Goal: Task Accomplishment & Management: Use online tool/utility

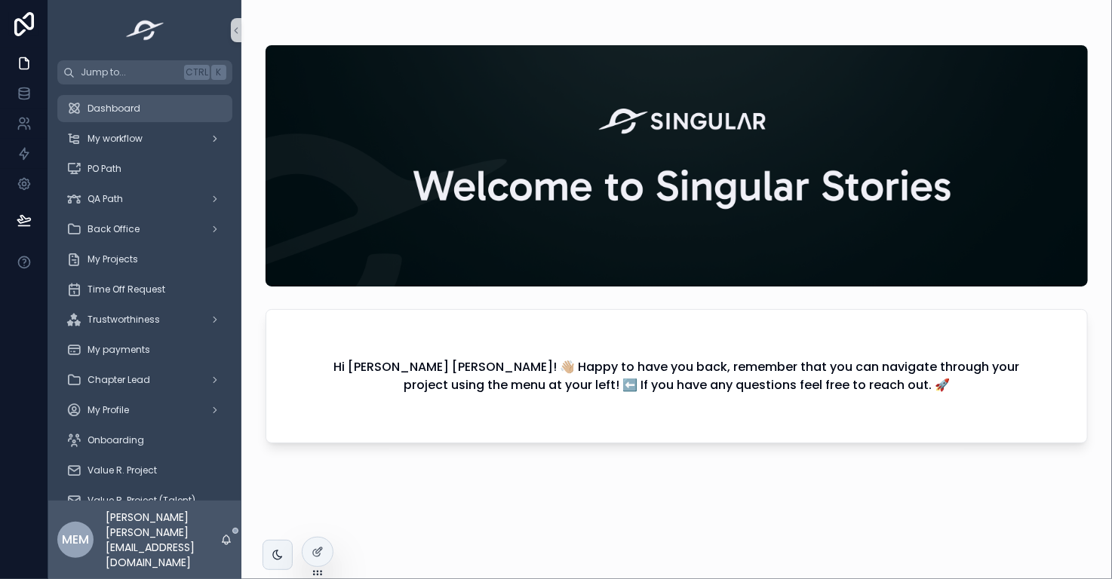
click at [172, 111] on div "Dashboard" at bounding box center [144, 109] width 157 height 24
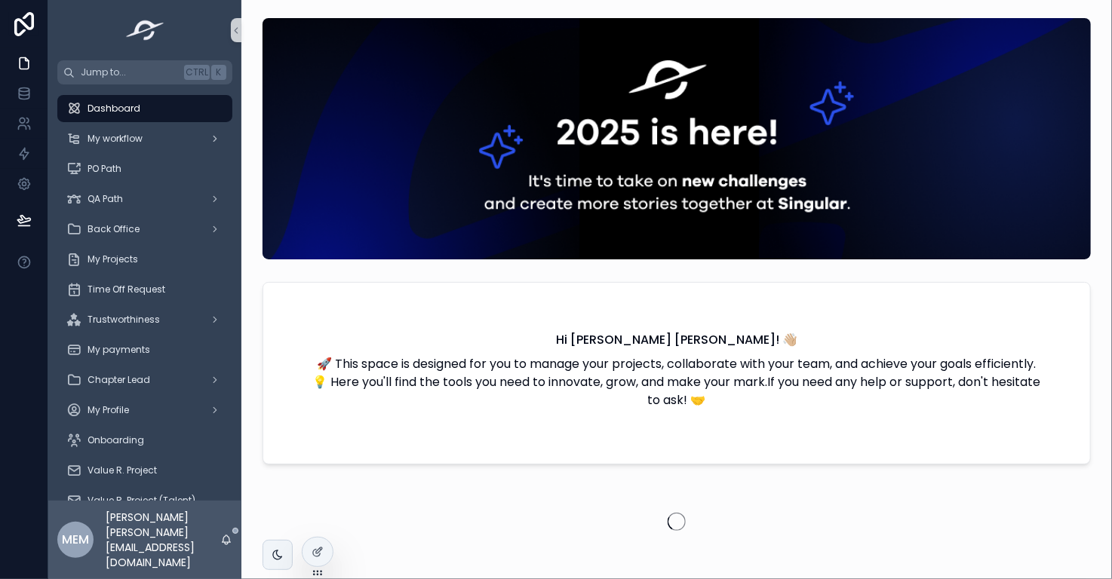
click at [143, 109] on div "Dashboard" at bounding box center [144, 109] width 157 height 24
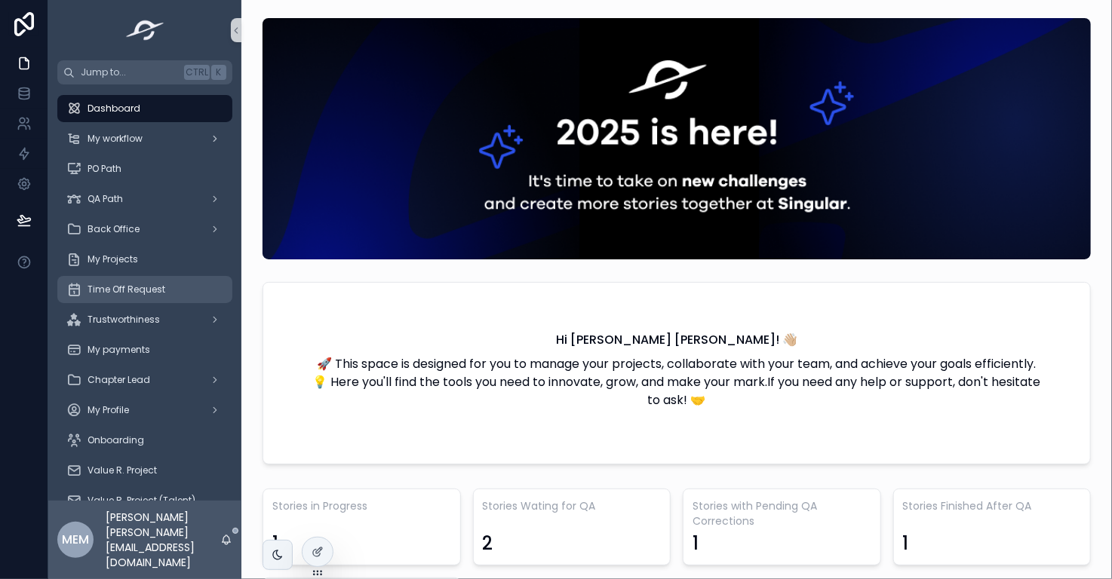
click at [137, 284] on span "Time Off Request" at bounding box center [127, 290] width 78 height 12
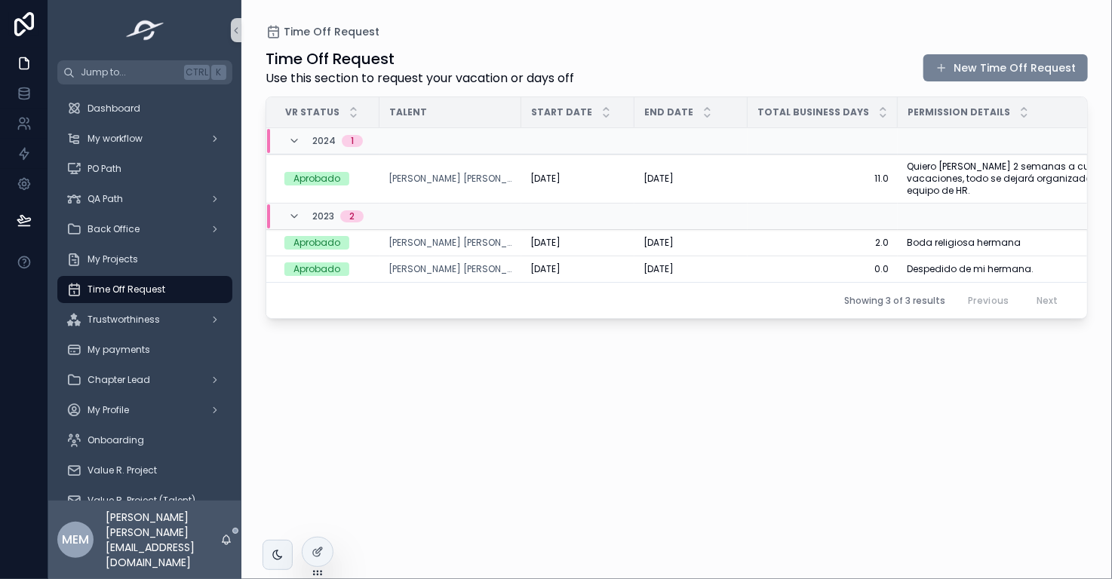
click at [982, 60] on button "New Time Off Request" at bounding box center [1006, 67] width 164 height 27
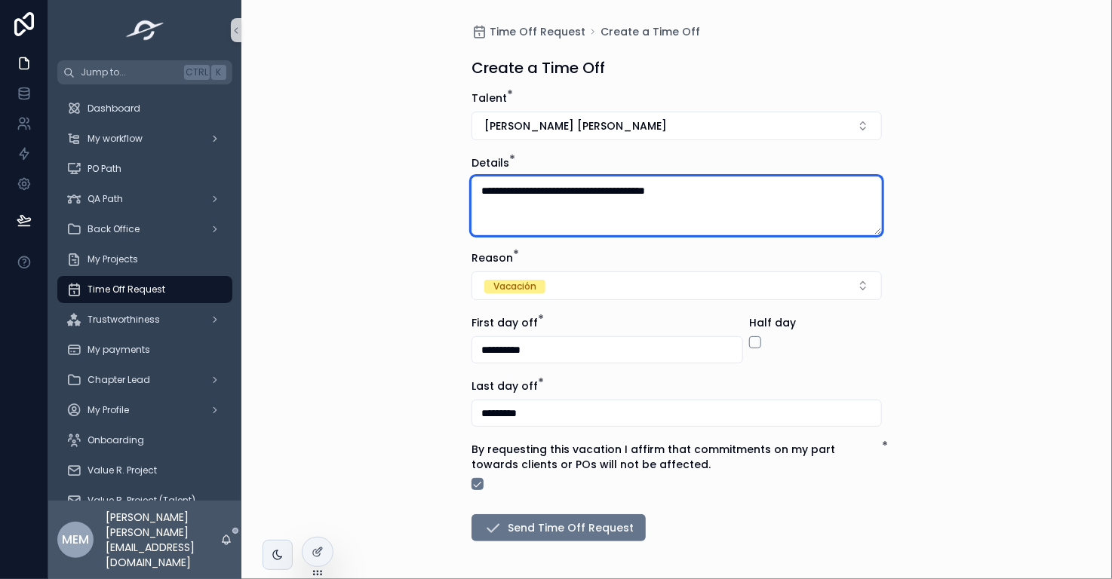
click at [715, 188] on textarea "**********" at bounding box center [677, 206] width 410 height 59
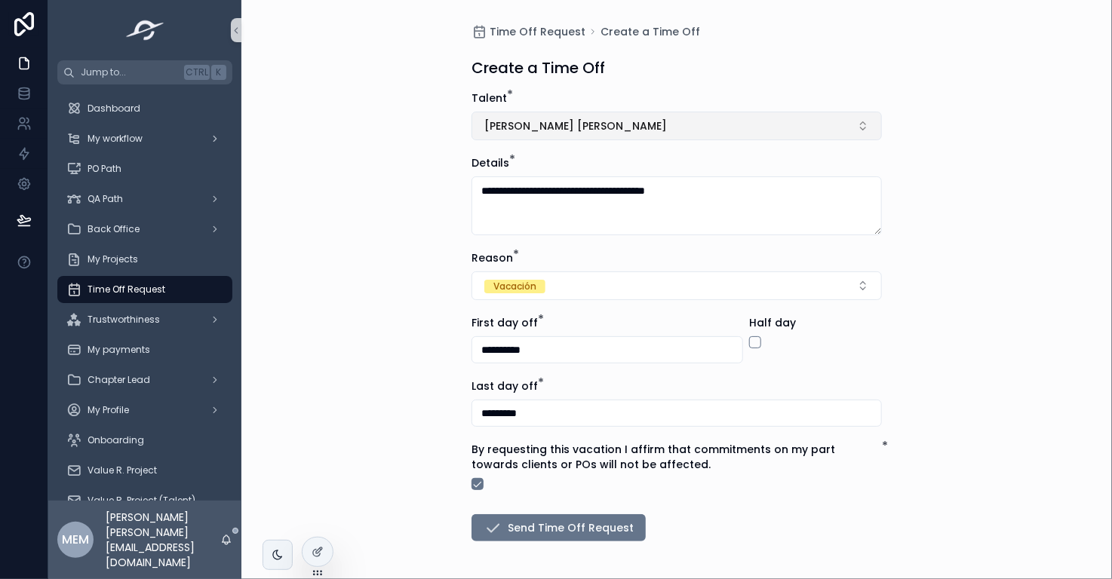
click at [653, 128] on button "María Eugenia García Avila" at bounding box center [677, 126] width 410 height 29
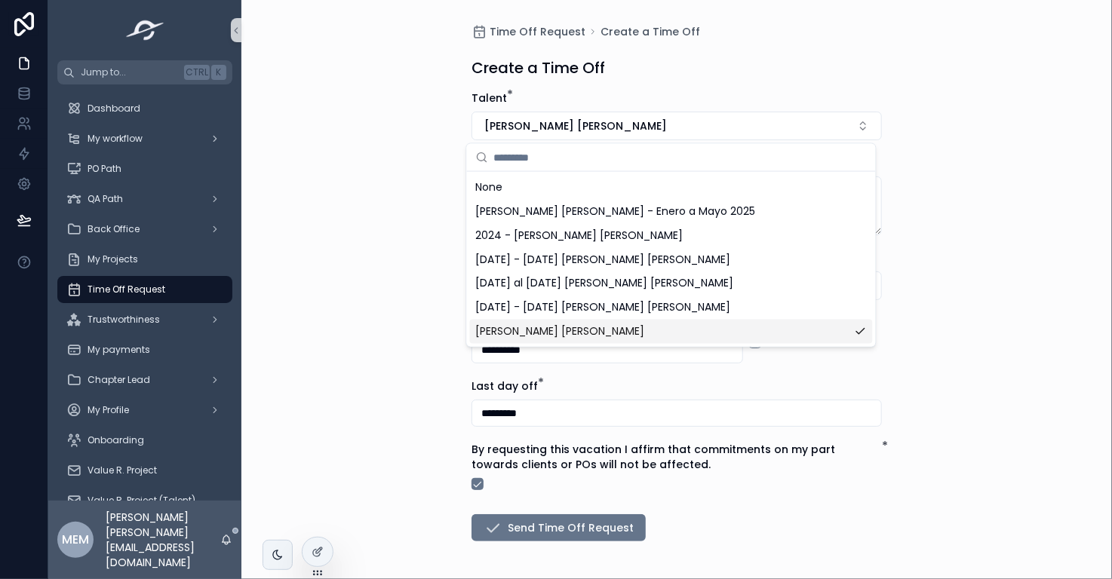
click at [626, 214] on span "María Eugenia García Avila - Enero a Mayo 2025" at bounding box center [616, 211] width 280 height 15
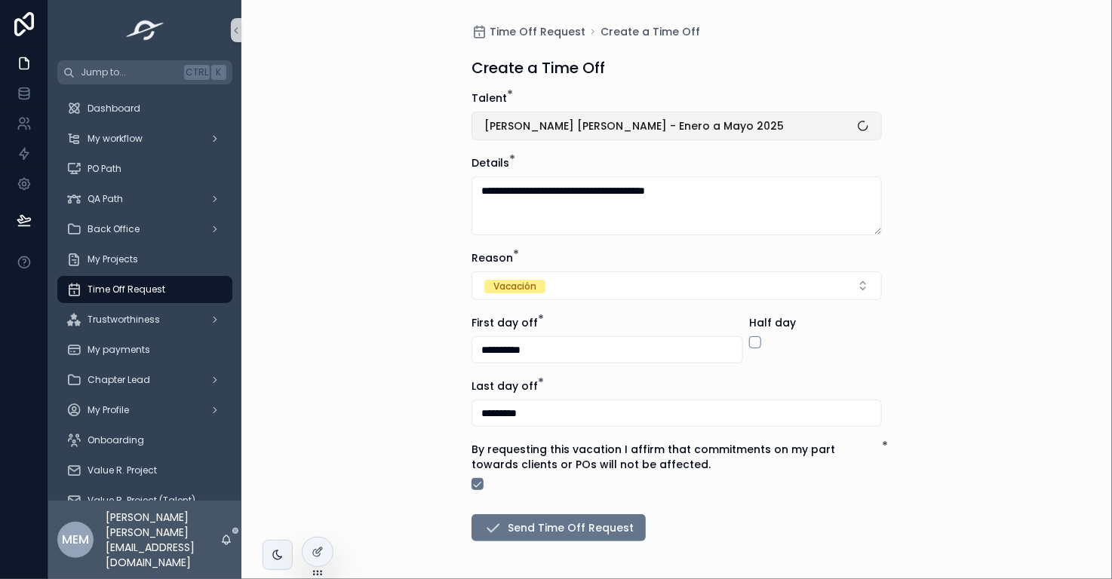
click at [758, 129] on button "María Eugenia García Avila - Enero a Mayo 2025" at bounding box center [677, 126] width 410 height 29
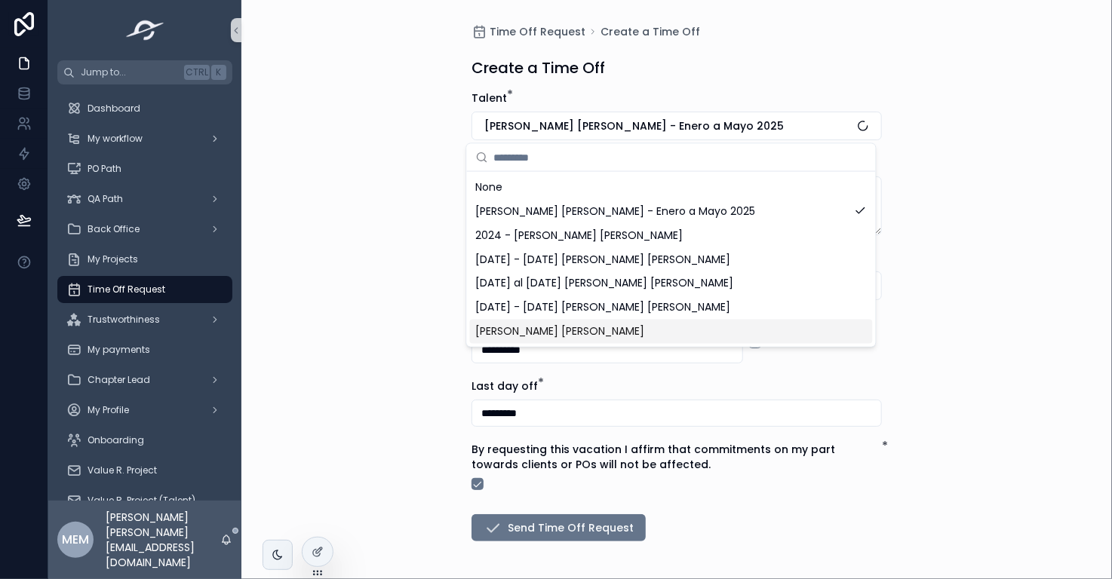
click at [739, 343] on div "María Eugenia García Avila" at bounding box center [671, 332] width 403 height 24
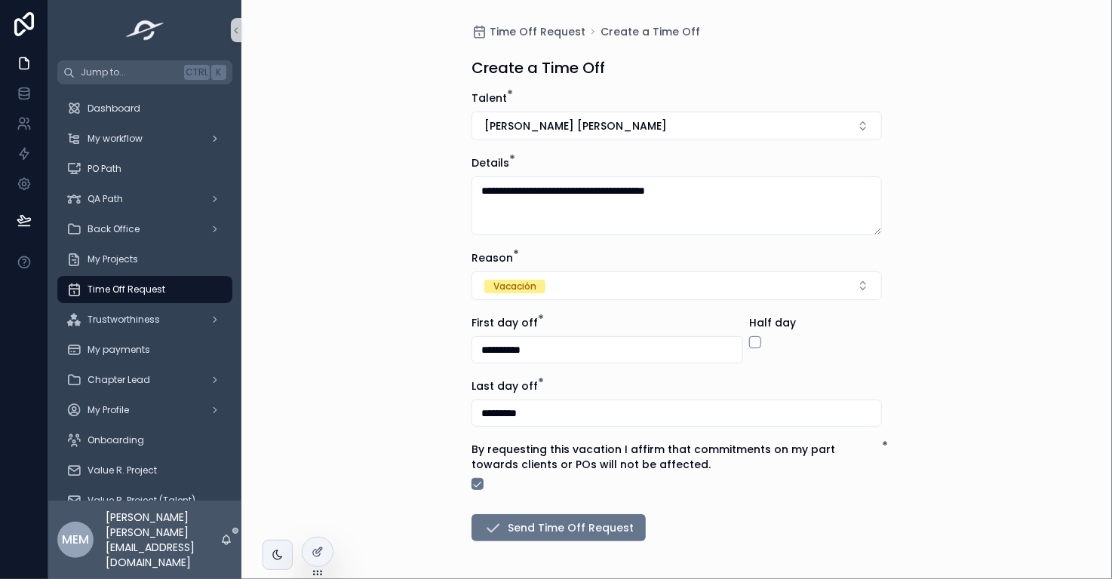
click at [945, 221] on div "**********" at bounding box center [676, 289] width 871 height 579
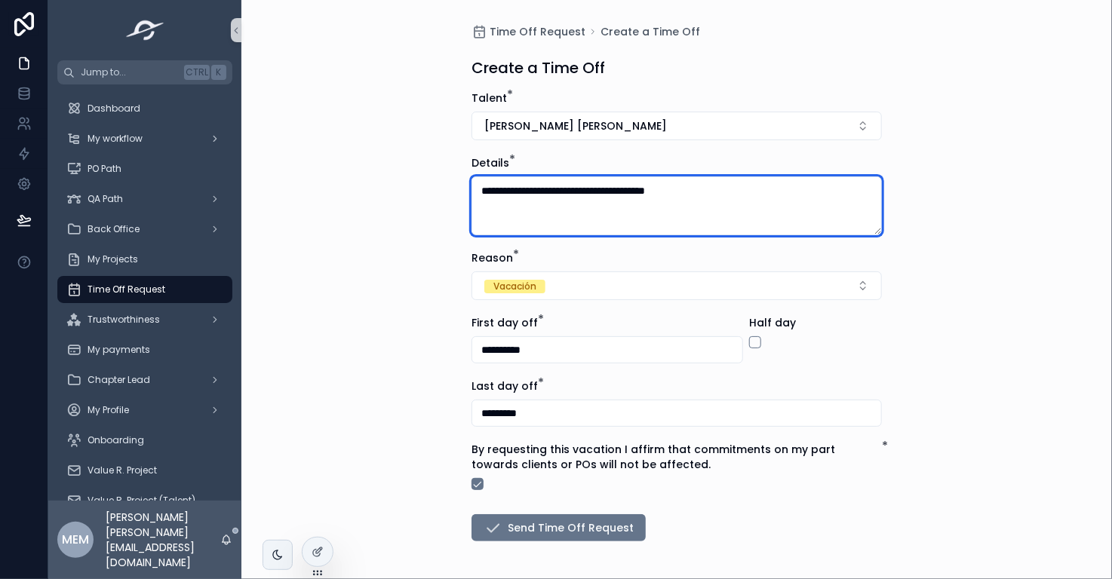
click at [621, 214] on textarea "**********" at bounding box center [677, 206] width 410 height 59
click at [753, 193] on textarea "**********" at bounding box center [677, 206] width 410 height 59
click at [749, 193] on textarea "**********" at bounding box center [677, 206] width 410 height 59
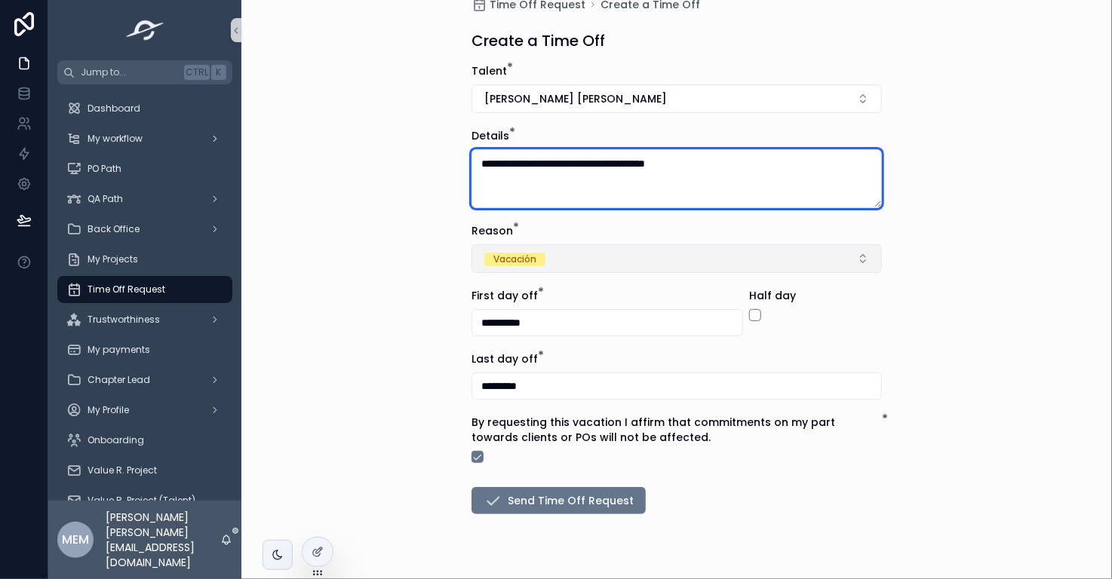
scroll to position [57, 0]
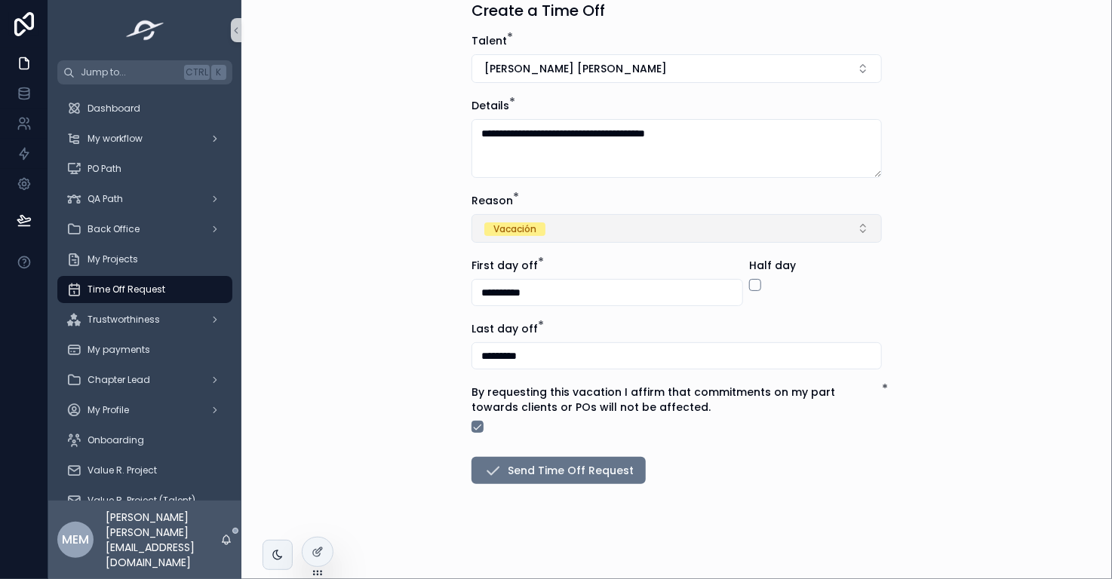
click at [555, 228] on button "Vacación" at bounding box center [677, 228] width 410 height 29
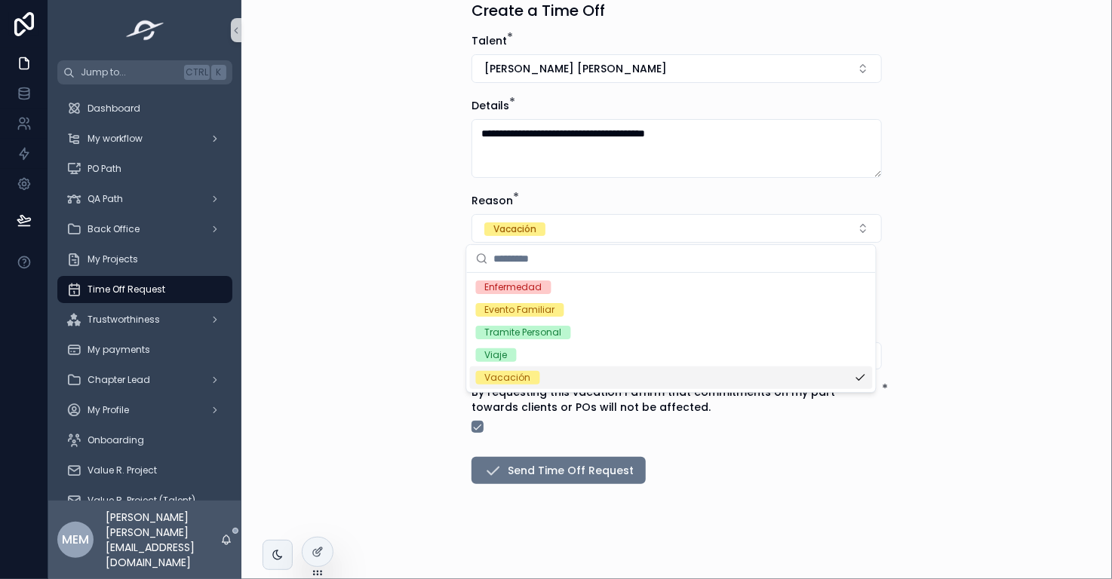
click at [600, 380] on div "Vacación" at bounding box center [671, 378] width 403 height 23
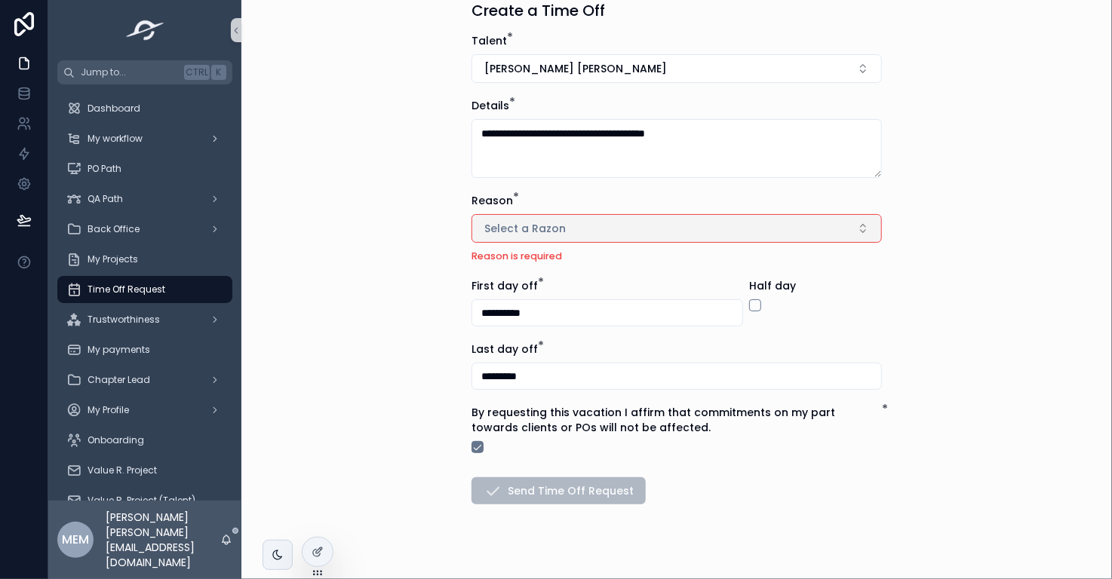
click at [652, 225] on button "Select a Razon" at bounding box center [677, 228] width 410 height 29
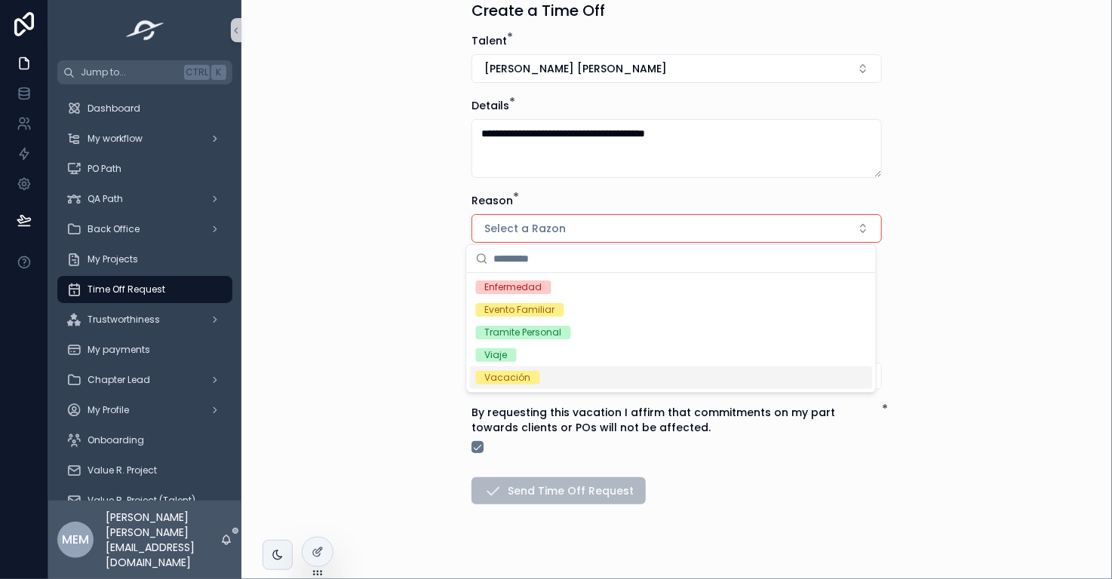
click at [646, 380] on div "Vacación" at bounding box center [671, 378] width 403 height 23
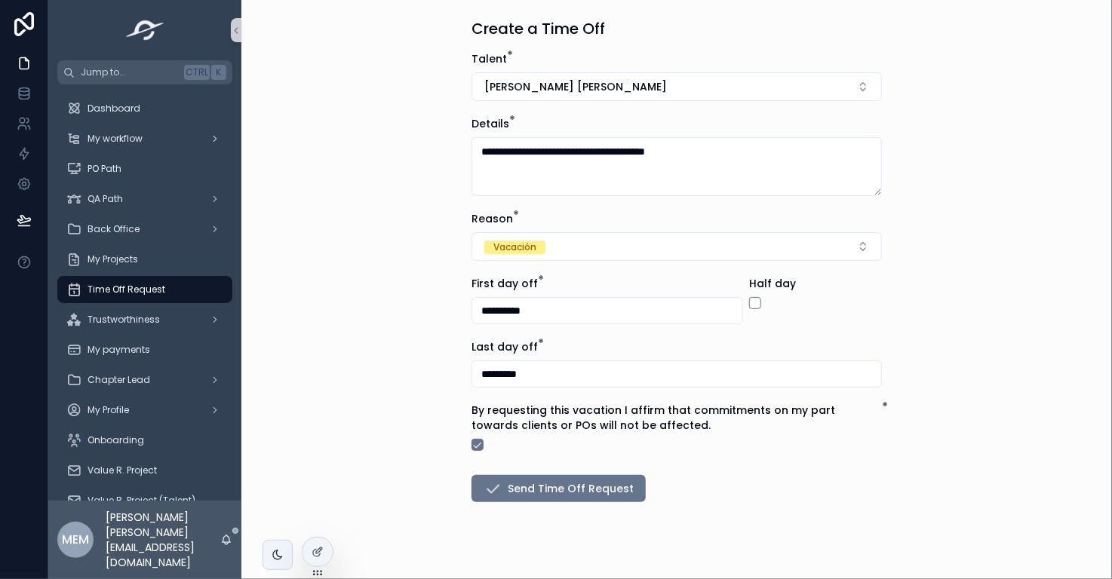
scroll to position [0, 0]
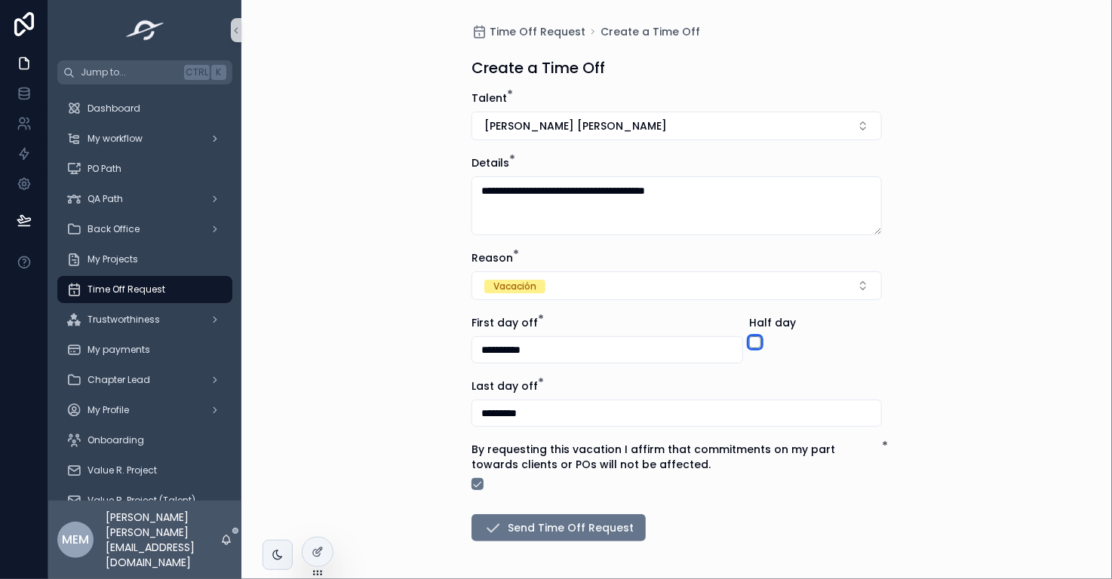
click at [749, 342] on button "scrollable content" at bounding box center [755, 343] width 12 height 12
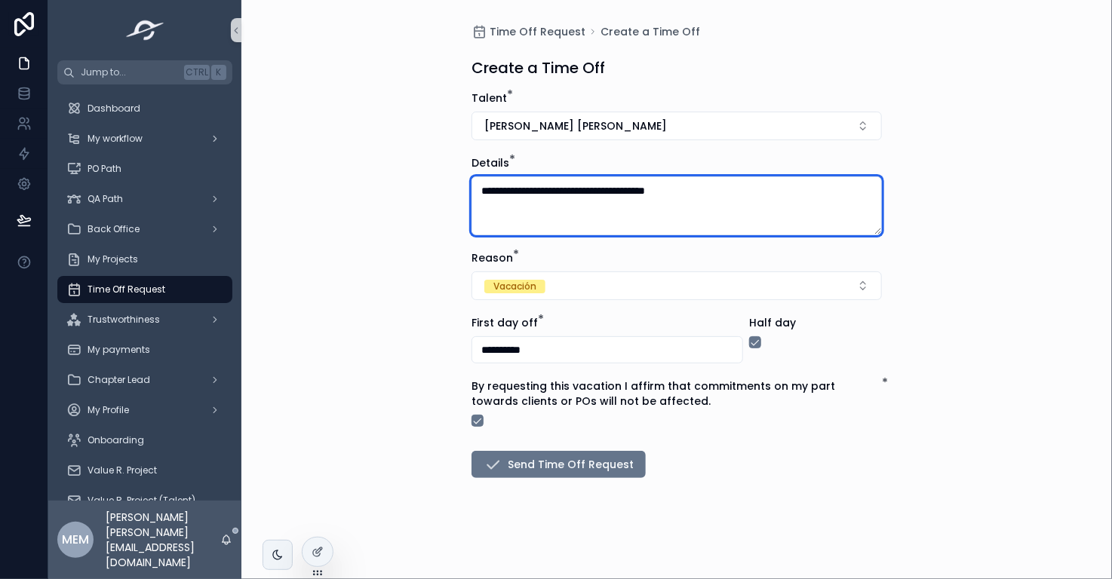
click at [745, 201] on textarea "**********" at bounding box center [677, 206] width 410 height 59
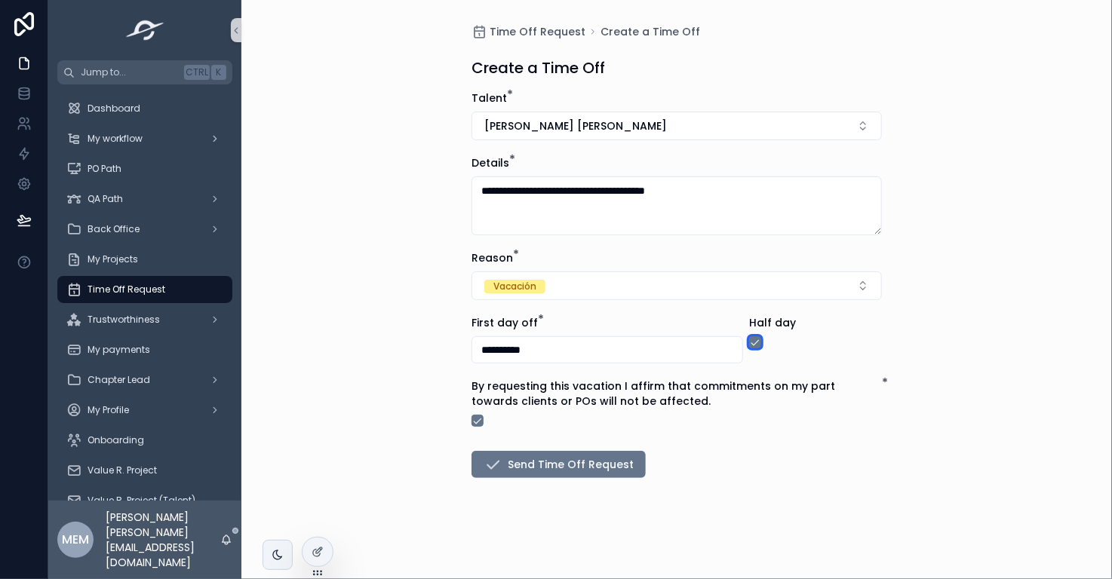
click at [755, 341] on button "scrollable content" at bounding box center [755, 343] width 12 height 12
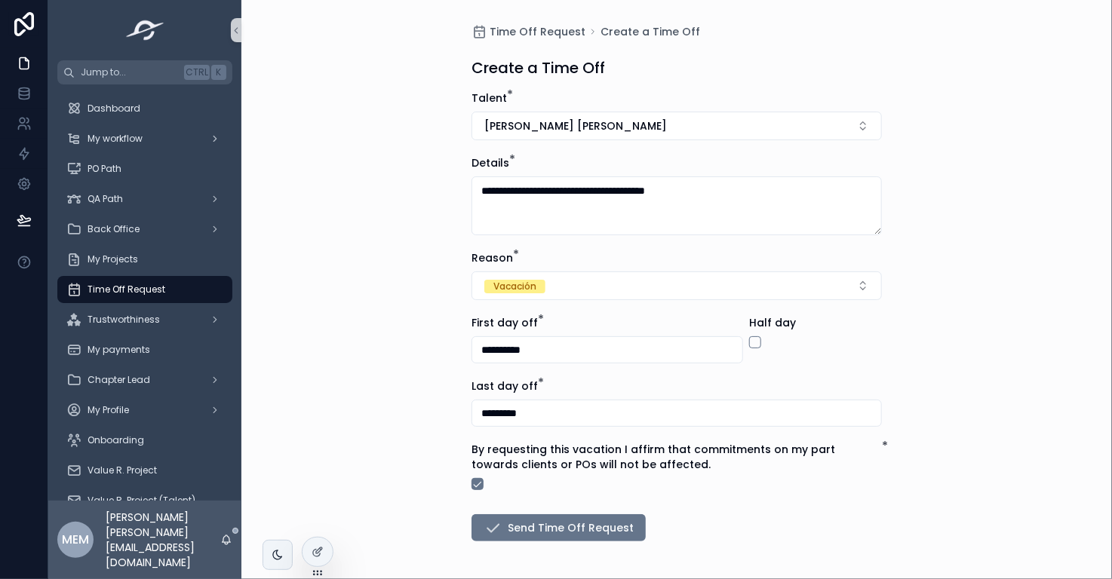
click at [984, 327] on div "**********" at bounding box center [676, 289] width 871 height 579
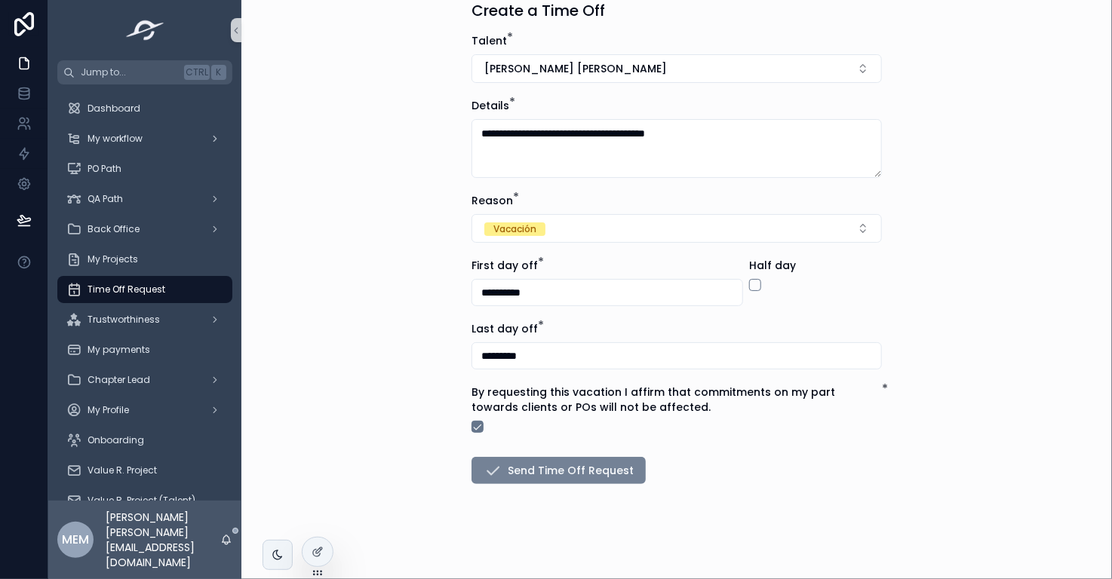
click at [513, 476] on button "Send Time Off Request" at bounding box center [559, 470] width 174 height 27
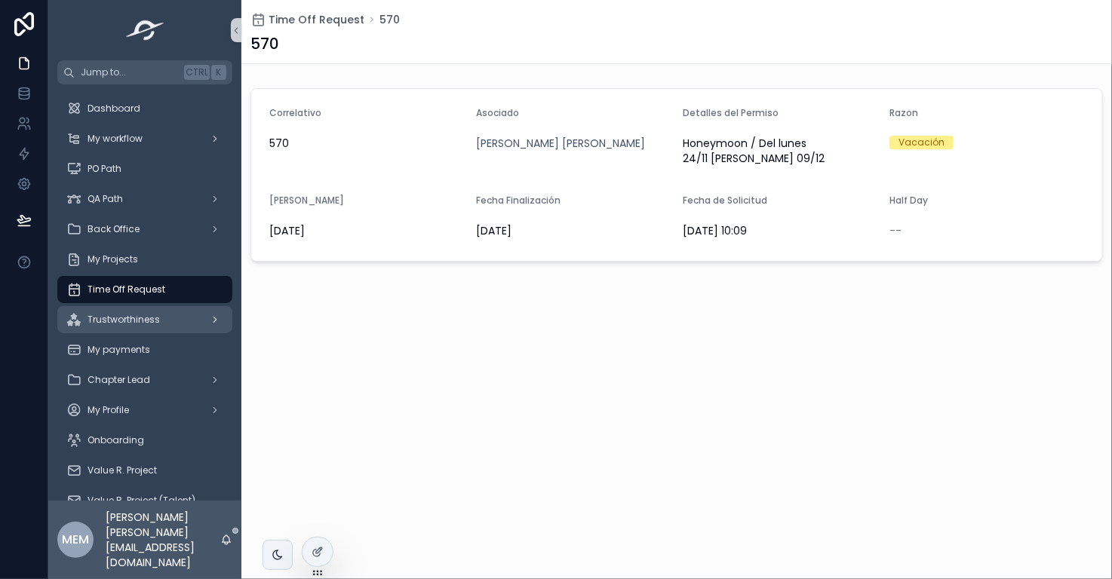
click at [152, 321] on span "Trustworthiness" at bounding box center [124, 320] width 72 height 12
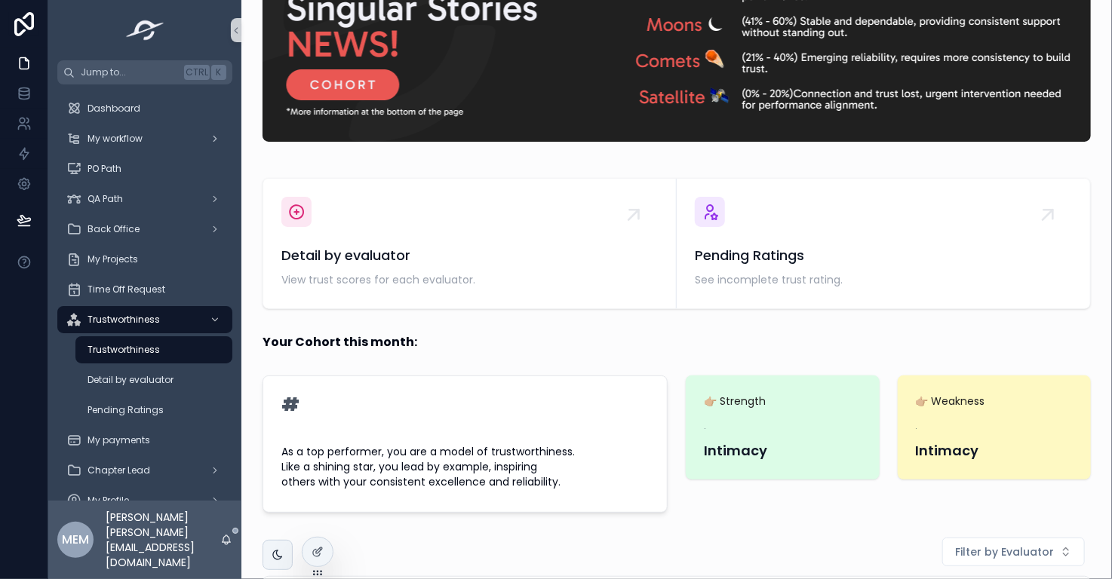
scroll to position [117, 0]
click at [318, 519] on icon at bounding box center [318, 520] width 12 height 12
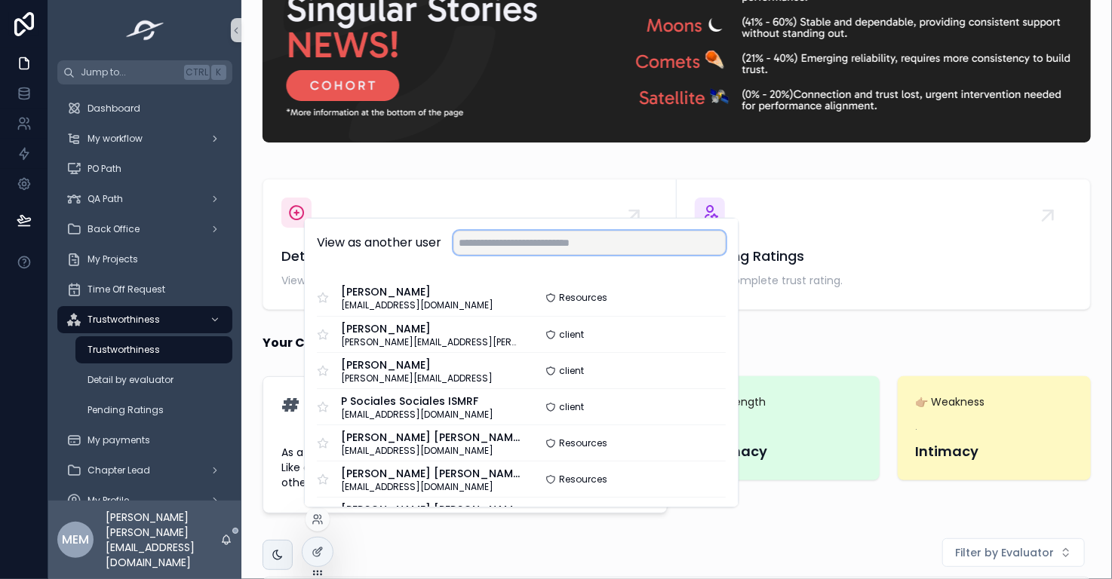
click at [521, 235] on input "text" at bounding box center [589, 243] width 272 height 24
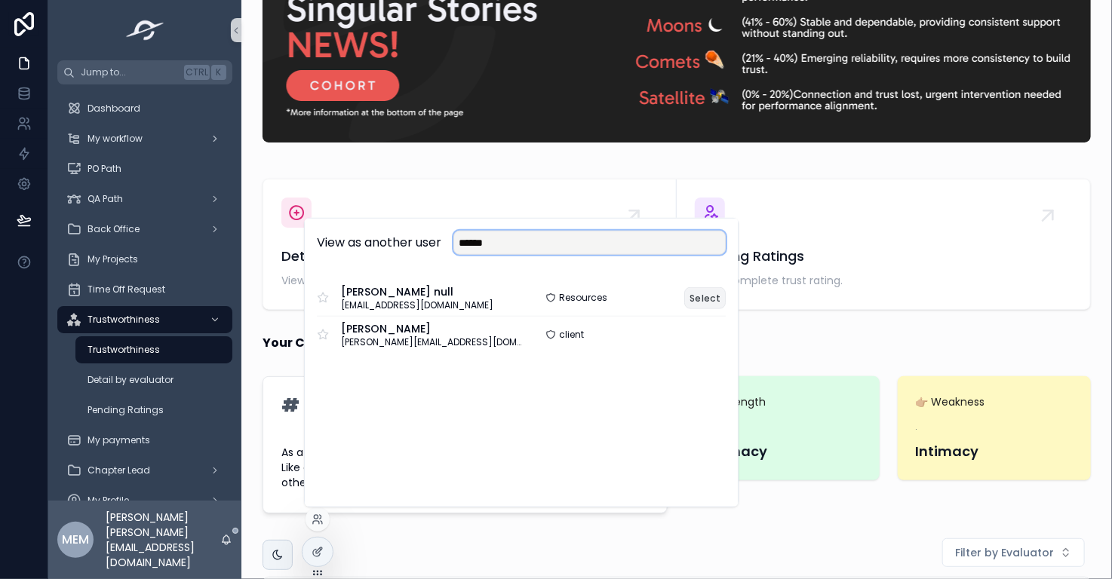
type input "******"
click at [700, 295] on button "Select" at bounding box center [704, 298] width 41 height 22
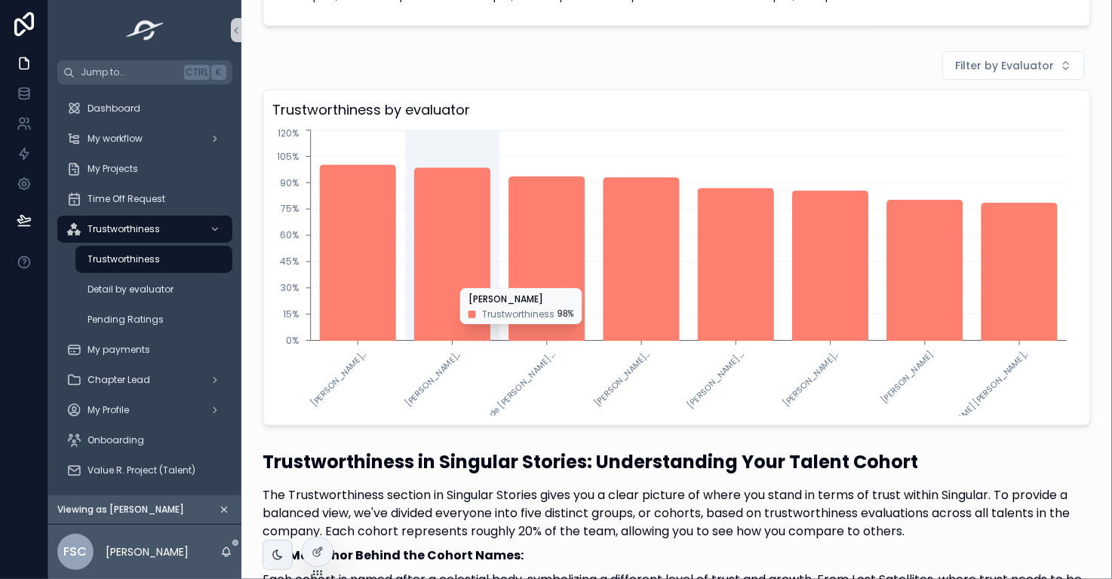
scroll to position [736, 0]
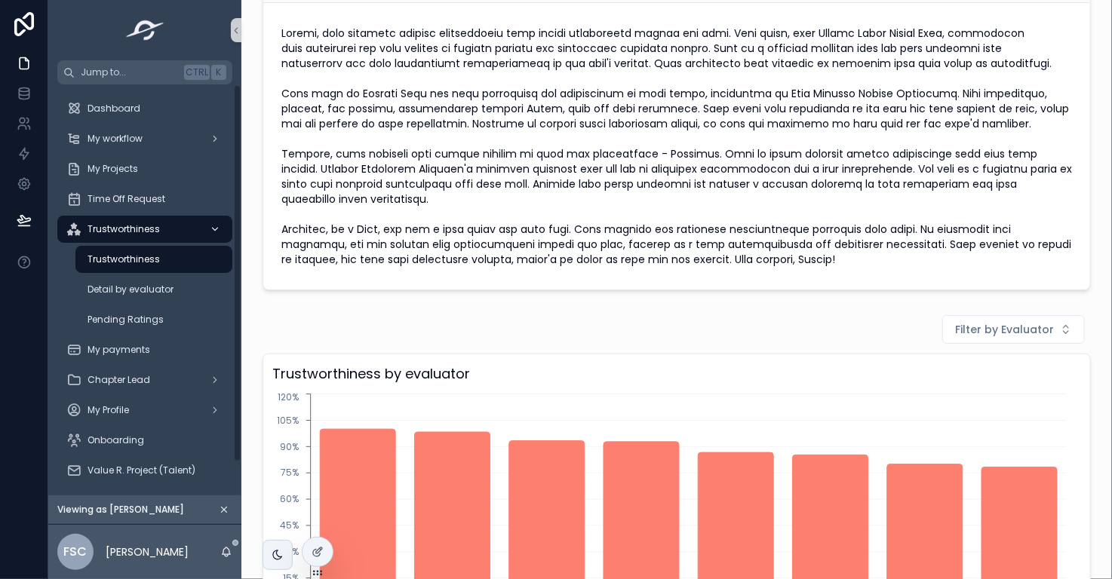
click at [215, 229] on icon "scrollable content" at bounding box center [215, 229] width 11 height 11
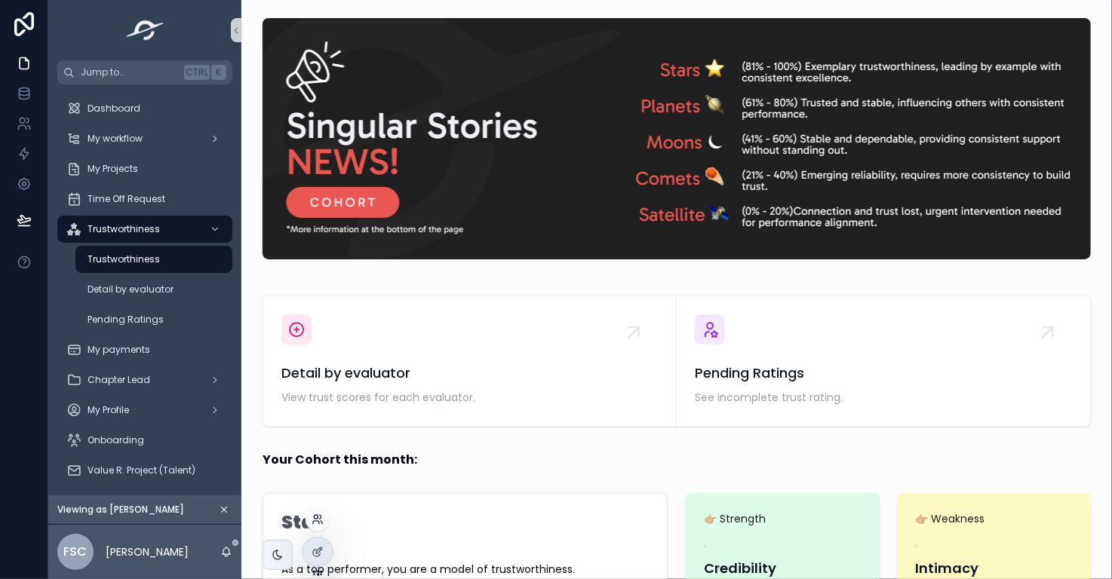
click at [314, 521] on icon at bounding box center [316, 522] width 6 height 3
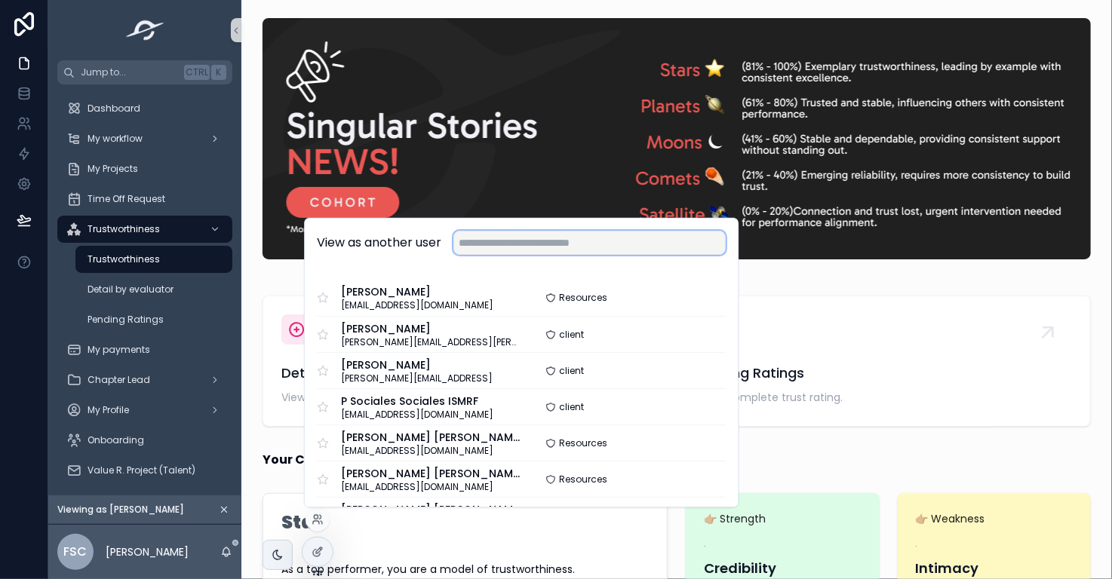
click at [612, 238] on input "text" at bounding box center [589, 243] width 272 height 24
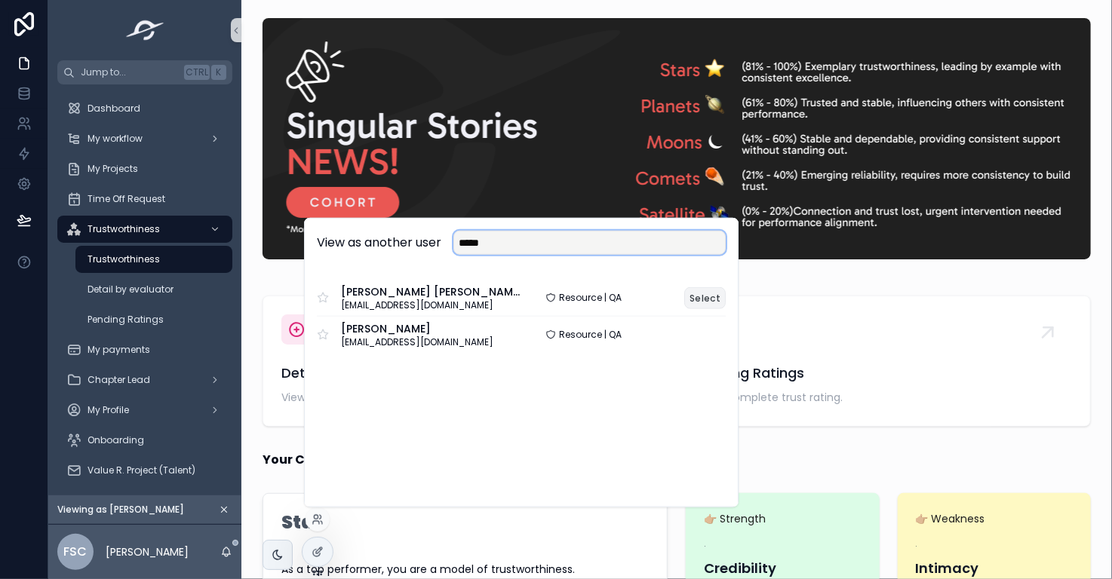
type input "*****"
click at [709, 297] on button "Select" at bounding box center [704, 298] width 41 height 22
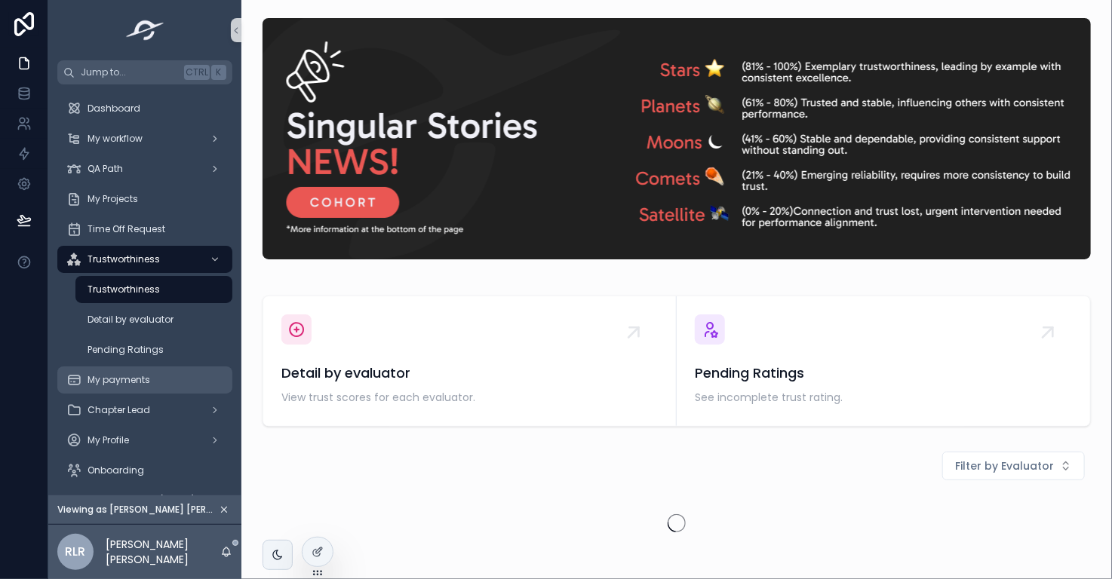
click at [130, 386] on div "My payments" at bounding box center [144, 380] width 157 height 24
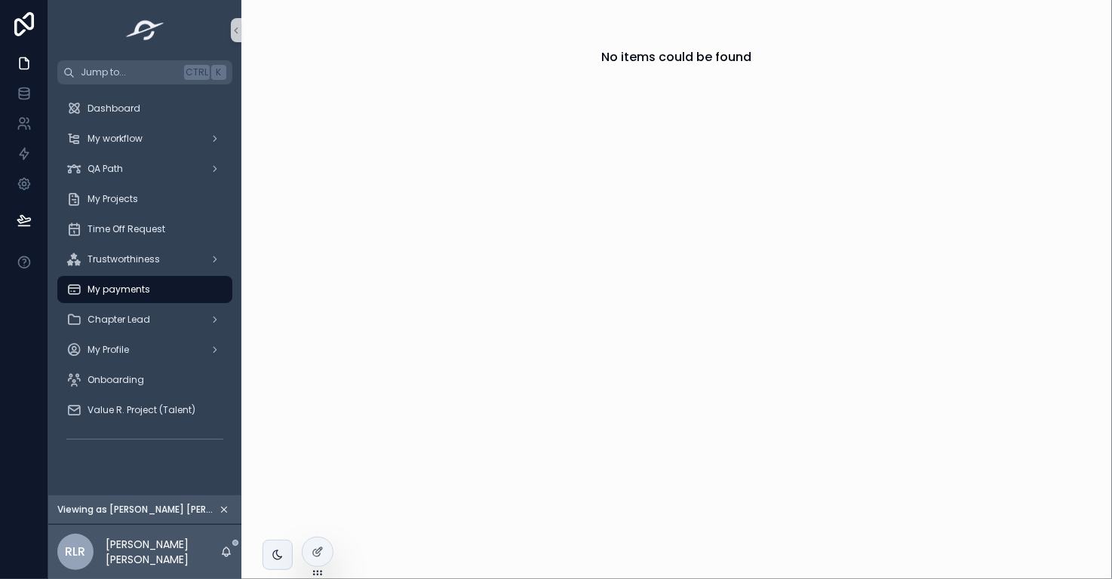
click at [140, 286] on span "My payments" at bounding box center [119, 290] width 63 height 12
click at [202, 257] on div "Trustworthiness" at bounding box center [144, 259] width 157 height 24
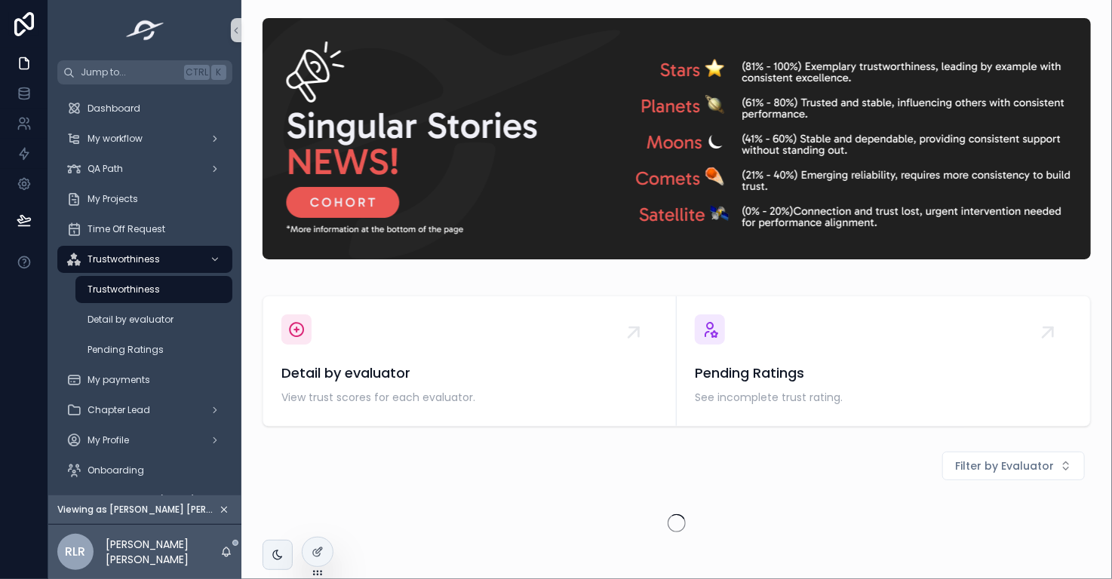
click at [175, 286] on div "Trustworthiness" at bounding box center [154, 290] width 139 height 24
click at [317, 514] on icon at bounding box center [318, 520] width 12 height 12
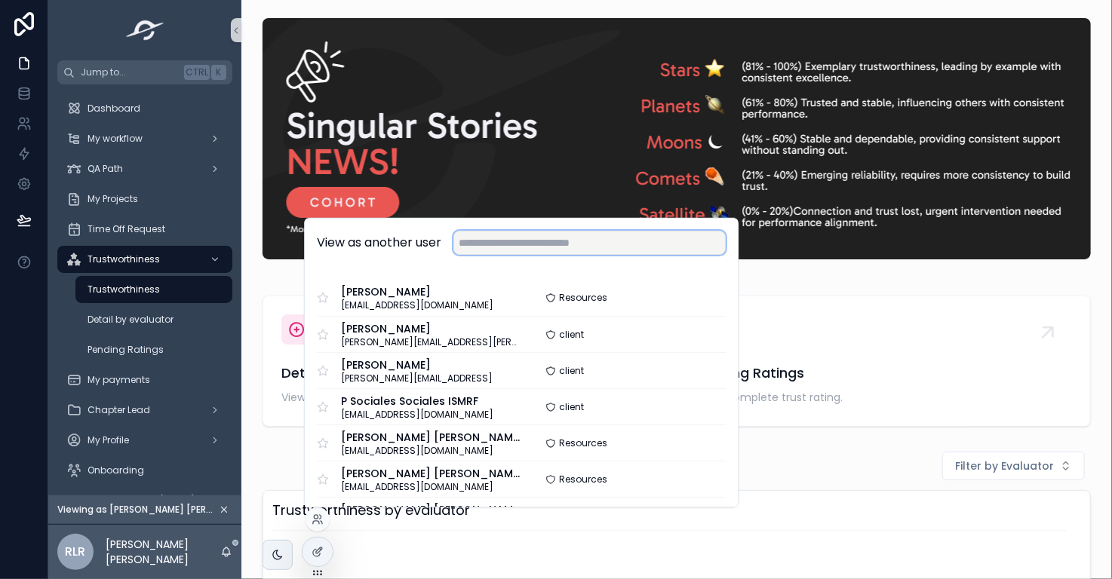
click at [507, 235] on input "text" at bounding box center [589, 243] width 272 height 24
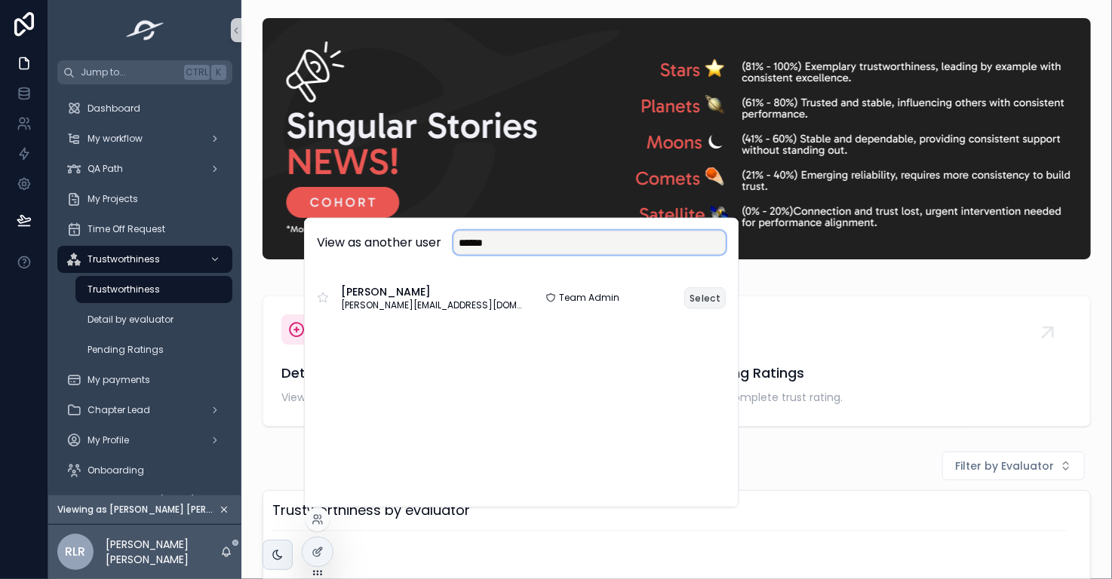
type input "******"
click at [699, 297] on button "Select" at bounding box center [704, 298] width 41 height 22
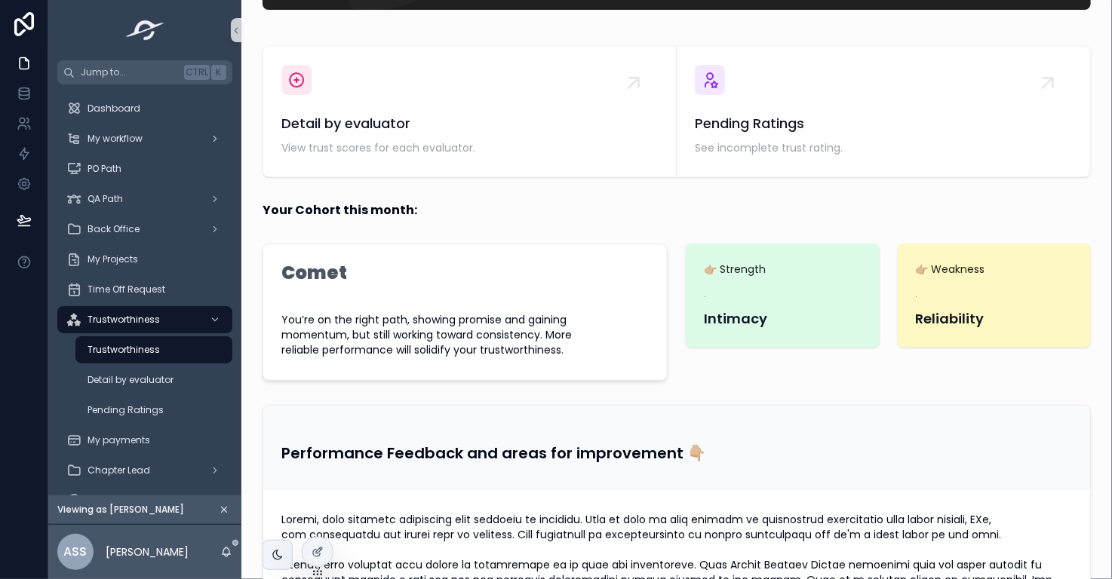
scroll to position [251, 0]
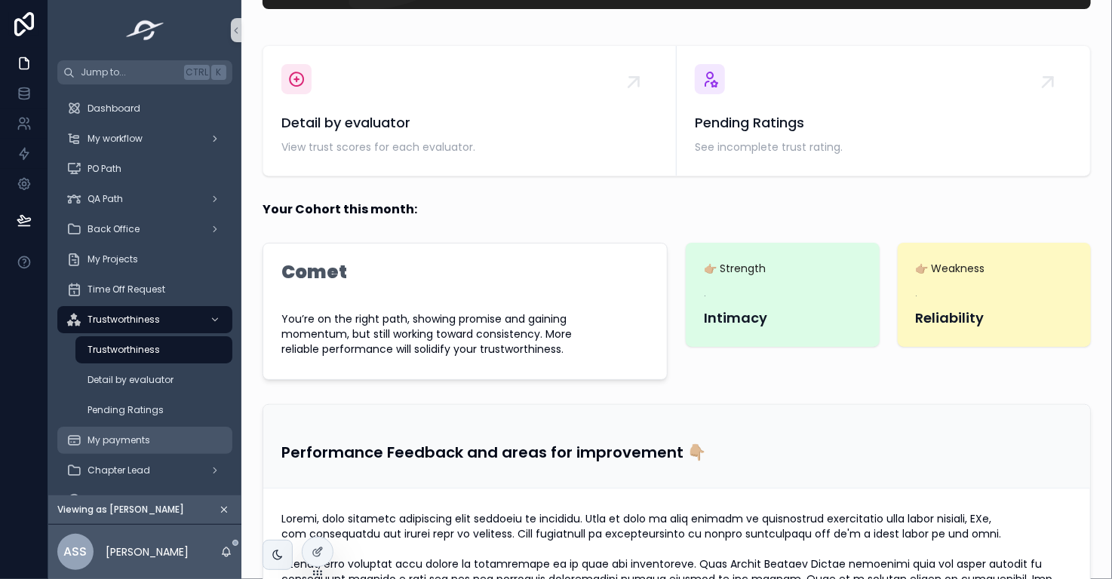
click at [114, 439] on span "My payments" at bounding box center [119, 441] width 63 height 12
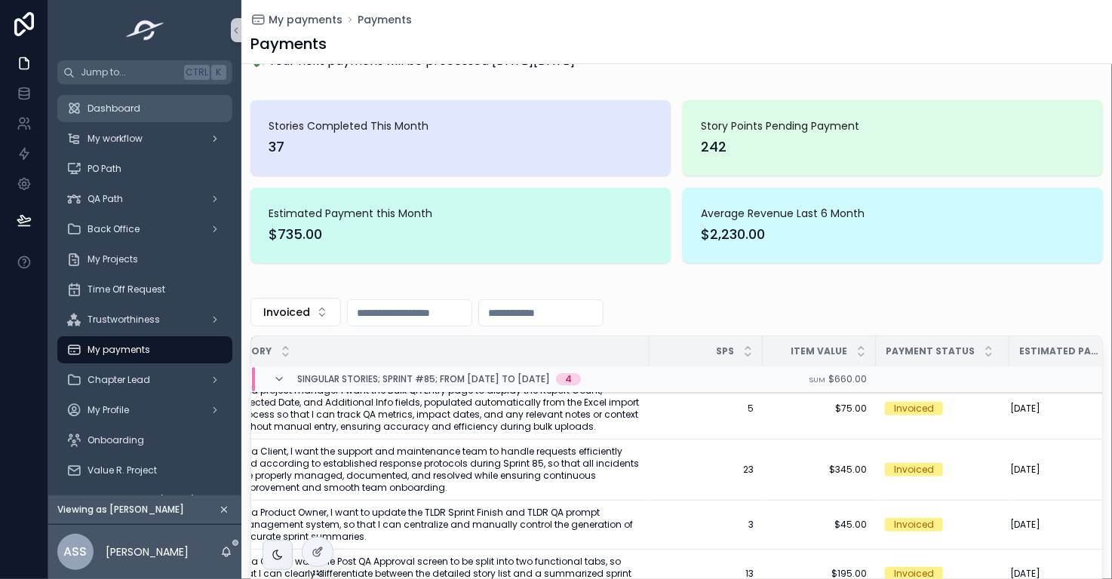
click at [155, 102] on div "Dashboard" at bounding box center [144, 109] width 157 height 24
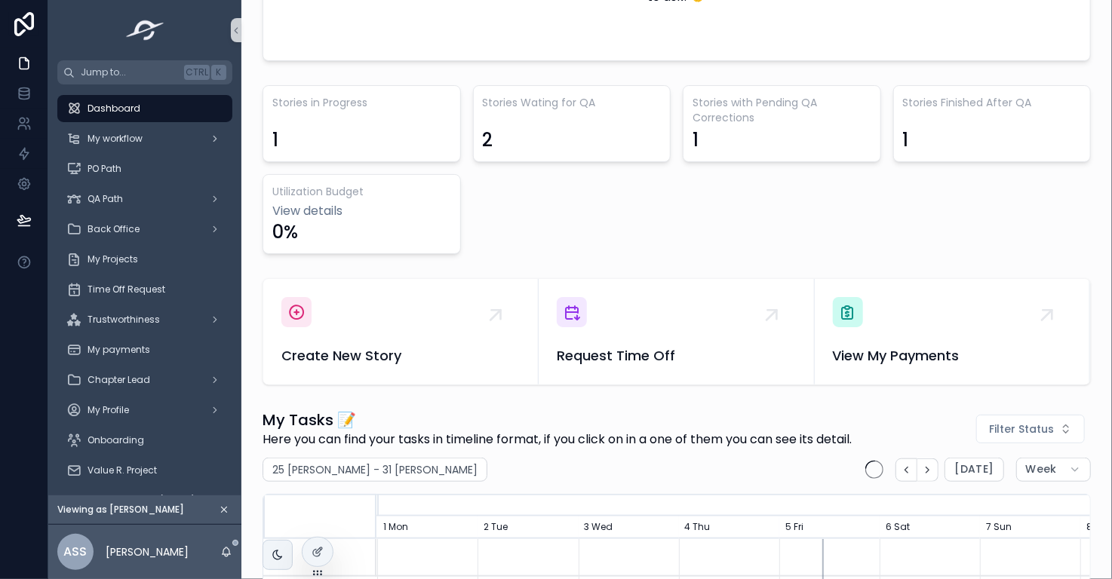
scroll to position [404, 0]
click at [324, 515] on div at bounding box center [318, 520] width 24 height 24
click at [319, 521] on icon at bounding box center [318, 520] width 12 height 12
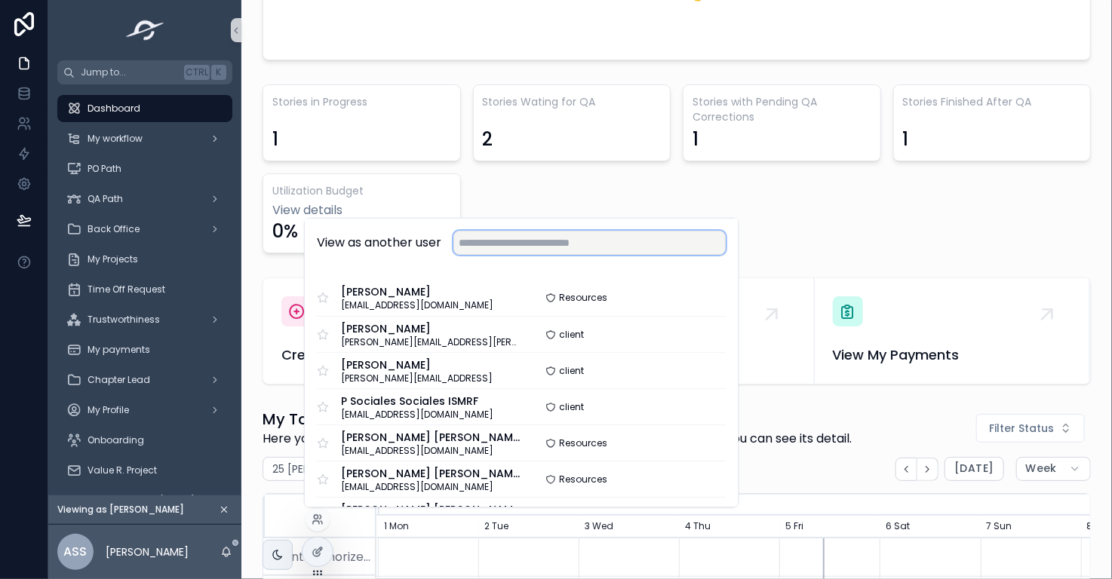
click at [572, 250] on input "text" at bounding box center [589, 243] width 272 height 24
type input "**"
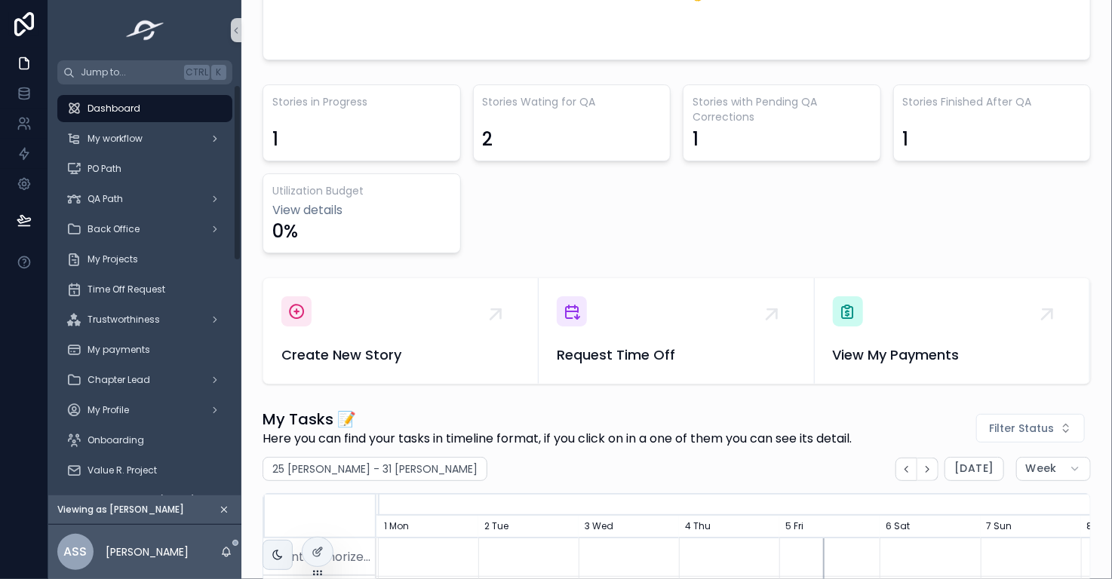
click at [221, 506] on icon "scrollable content" at bounding box center [224, 510] width 11 height 11
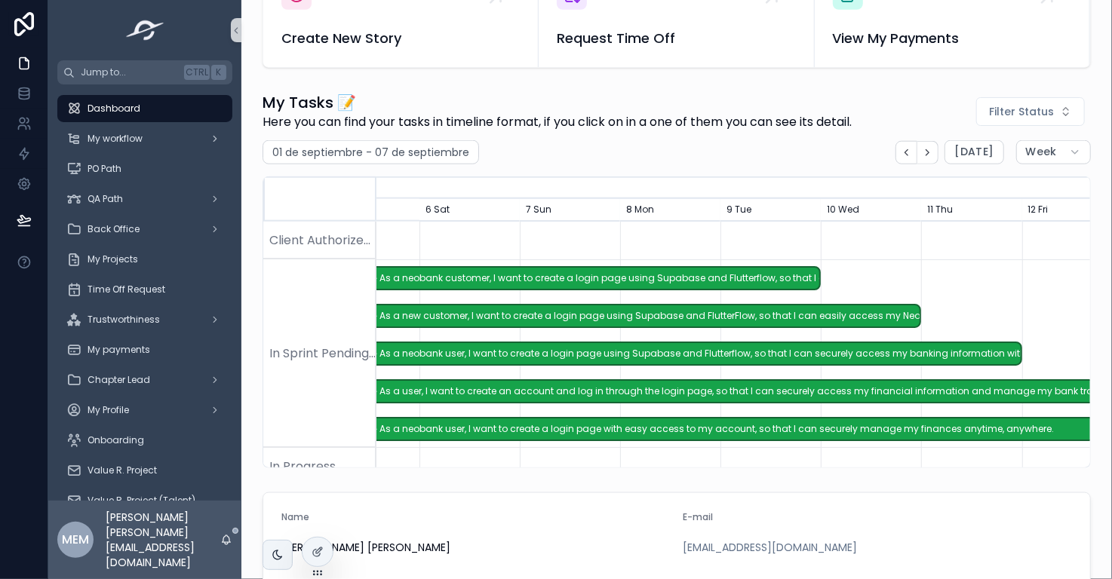
scroll to position [0, 0]
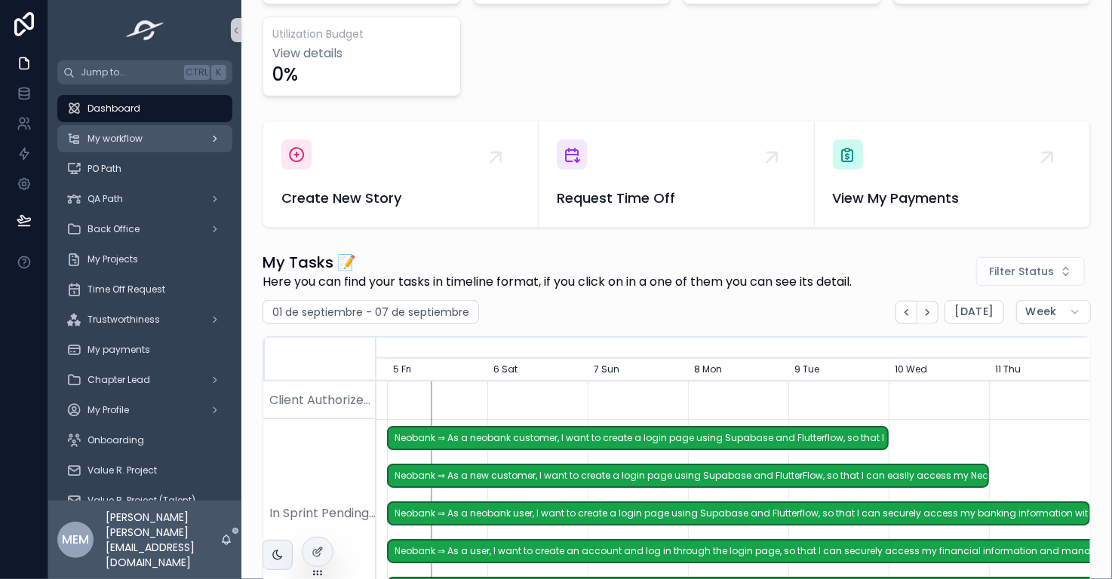
click at [160, 144] on div "My workflow" at bounding box center [144, 139] width 157 height 24
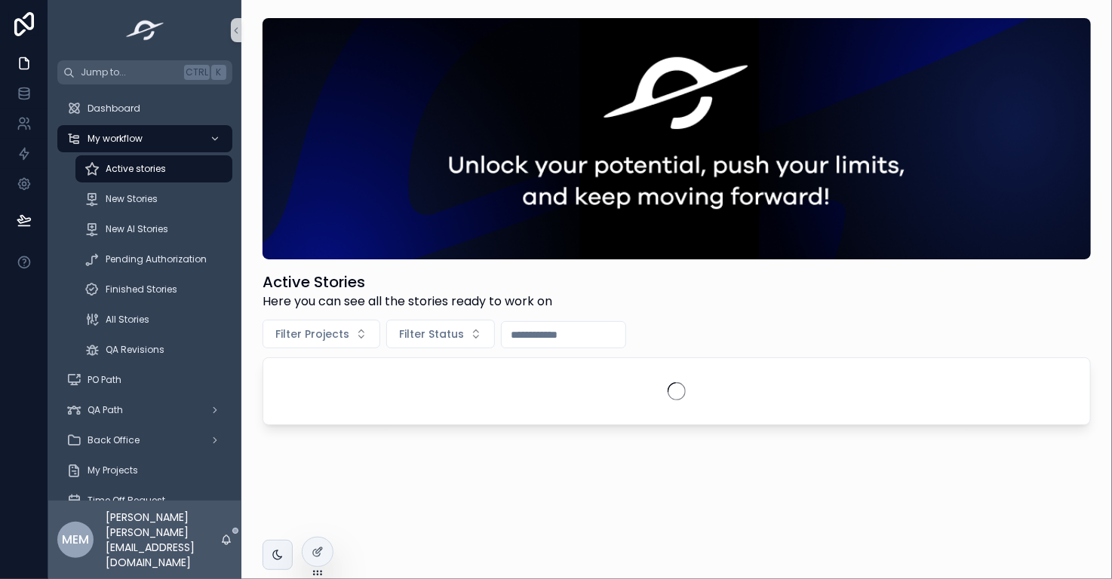
click at [158, 168] on span "Active stories" at bounding box center [136, 169] width 60 height 12
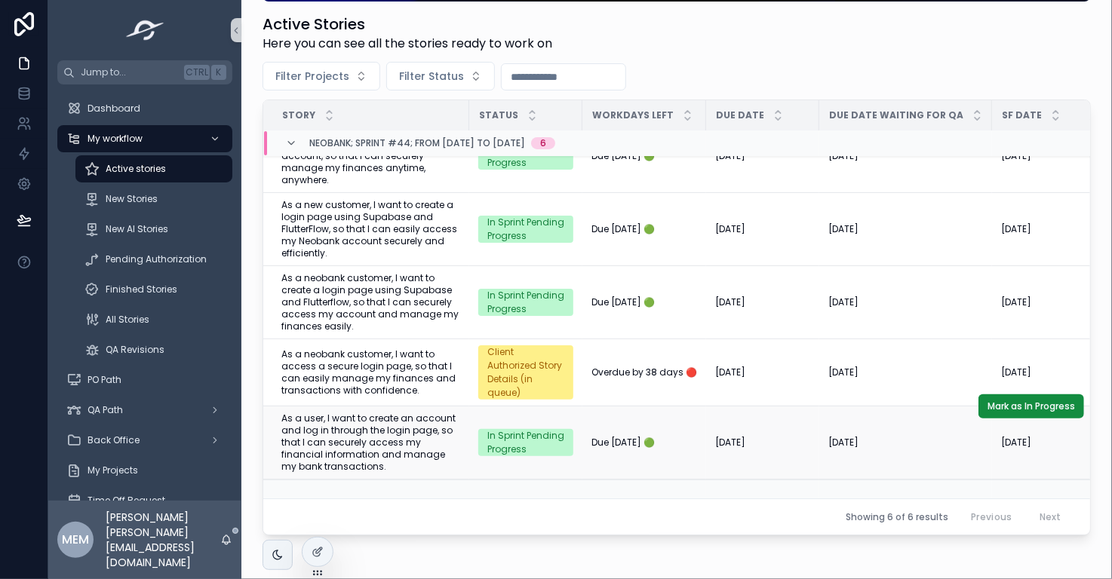
scroll to position [261, 0]
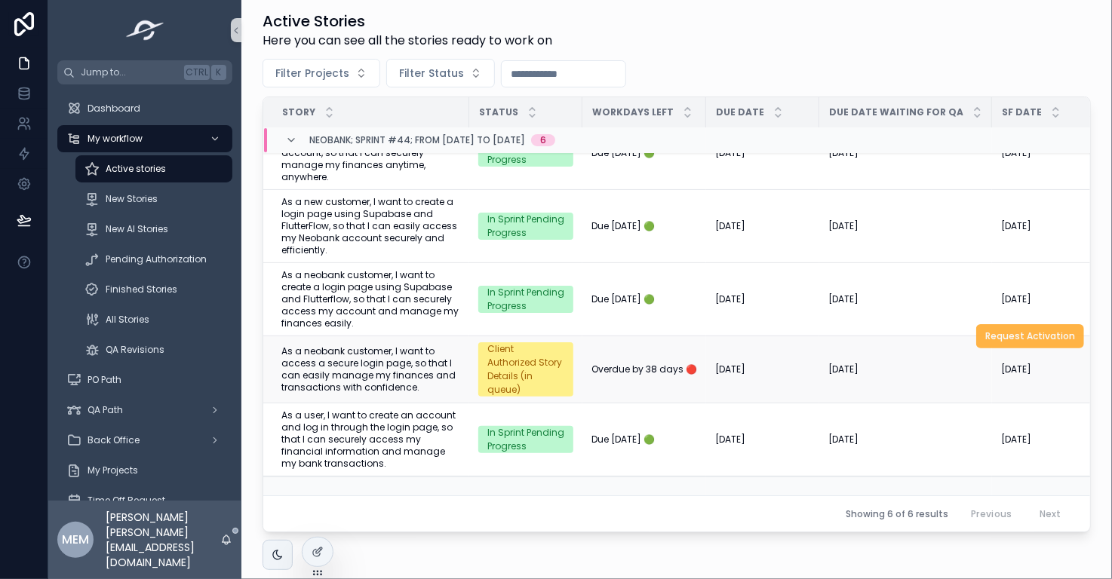
click at [987, 339] on button "Request Activation" at bounding box center [1030, 336] width 108 height 24
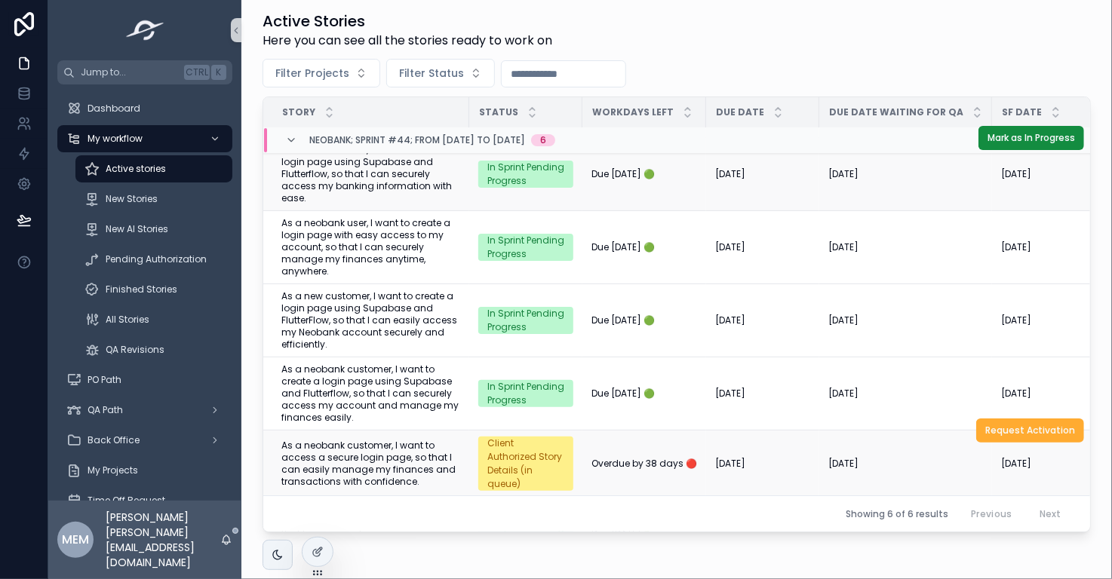
scroll to position [0, 0]
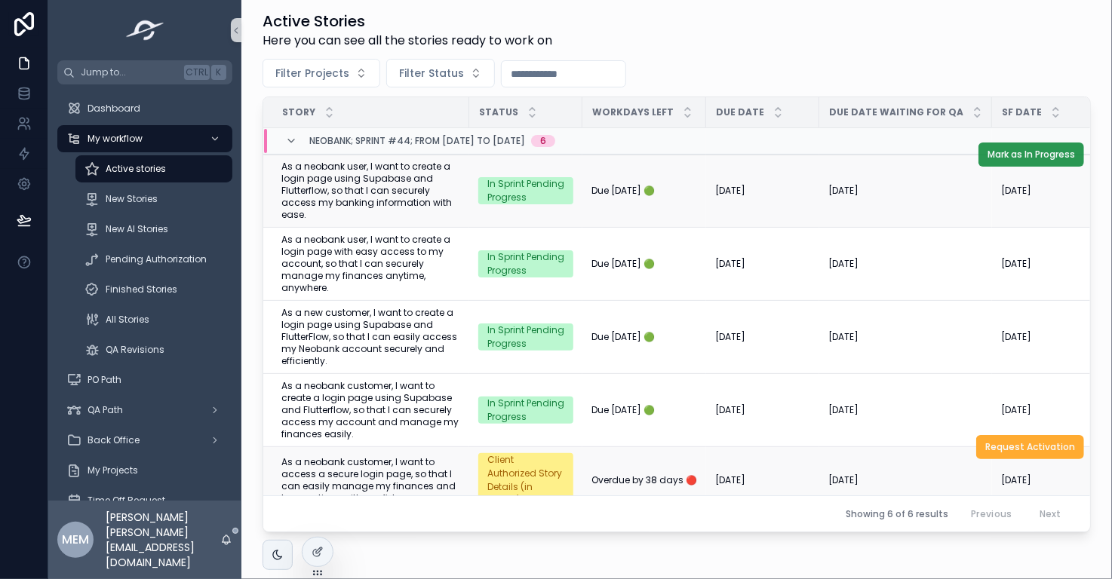
click at [1000, 154] on span "Mark as In Progress" at bounding box center [1032, 155] width 88 height 12
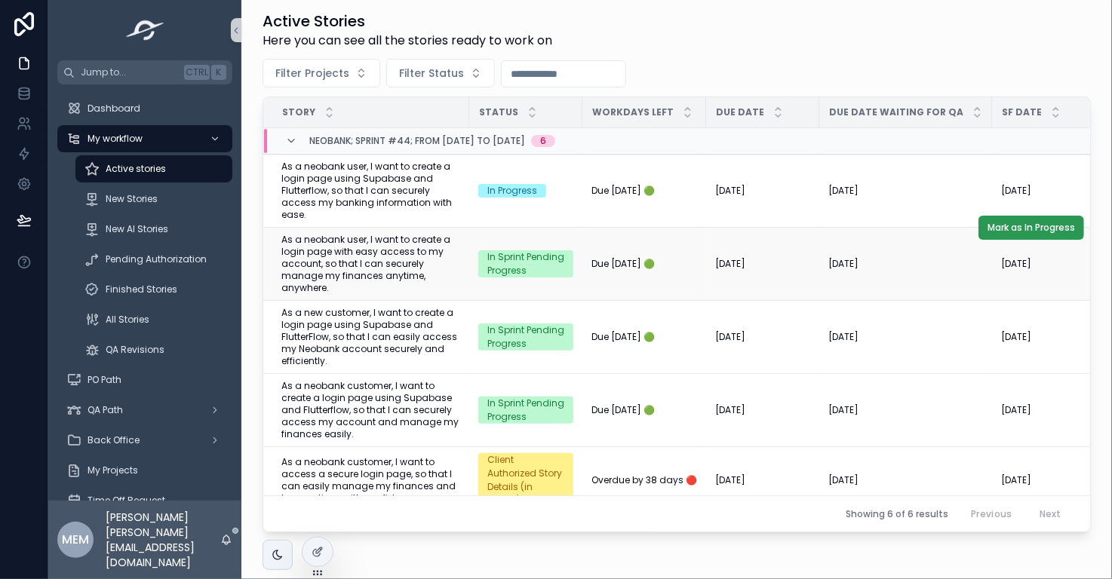
click at [988, 231] on span "Mark as In Progress" at bounding box center [1032, 228] width 88 height 12
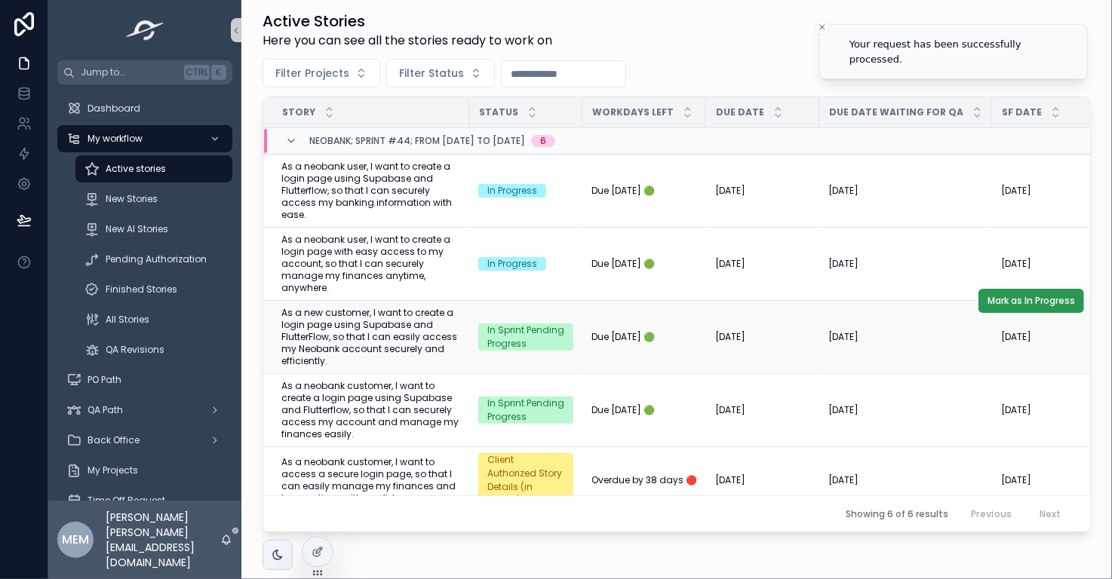
click at [993, 303] on span "Mark as In Progress" at bounding box center [1032, 301] width 88 height 12
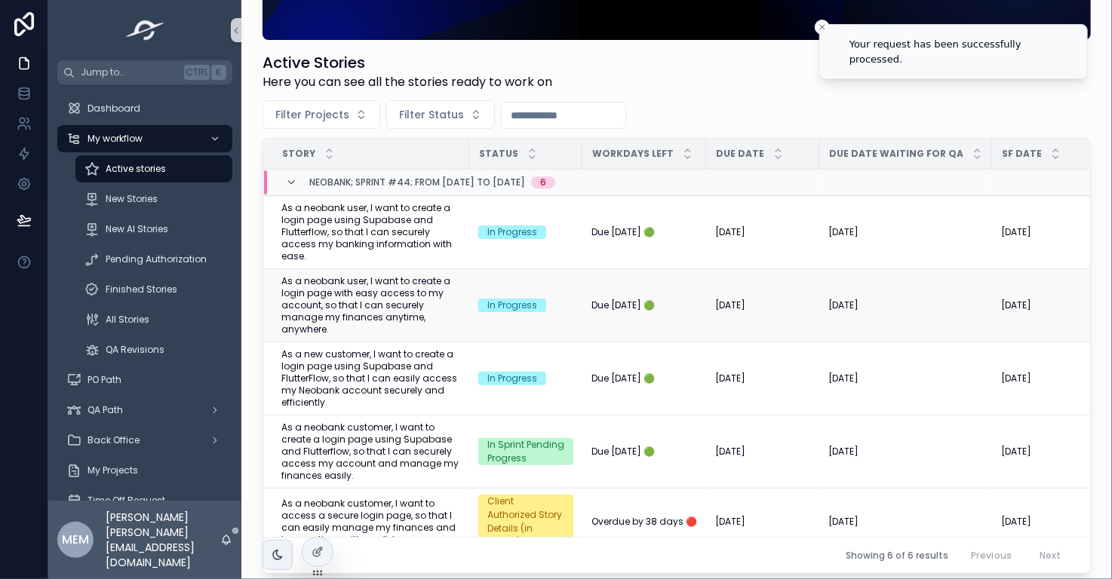
scroll to position [219, 0]
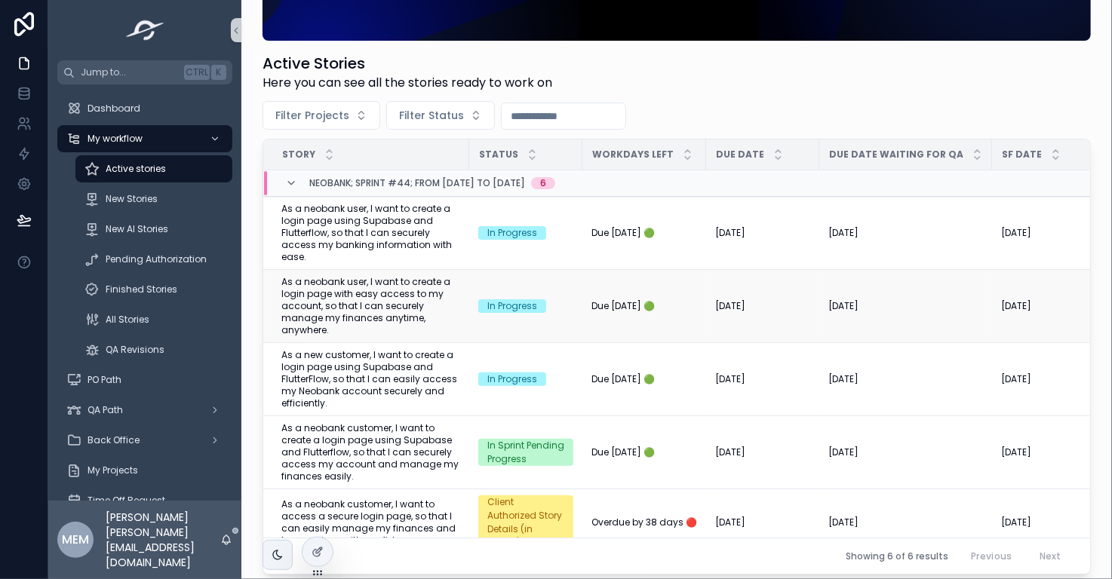
click at [392, 294] on span "As a neobank user, I want to create a login page with easy access to my account…" at bounding box center [370, 306] width 179 height 60
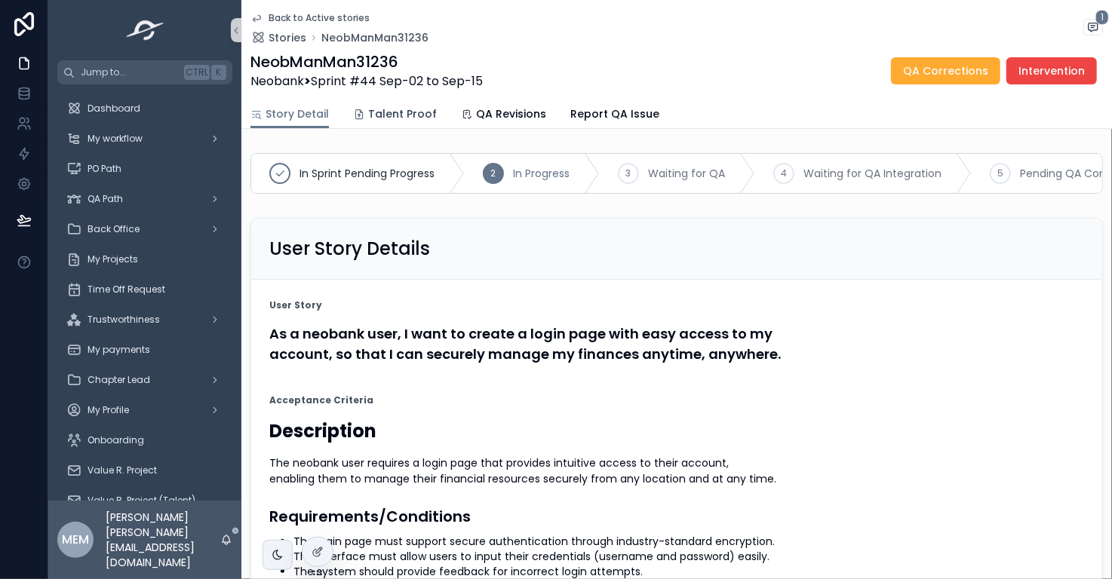
click at [389, 114] on span "Talent Proof" at bounding box center [402, 113] width 69 height 15
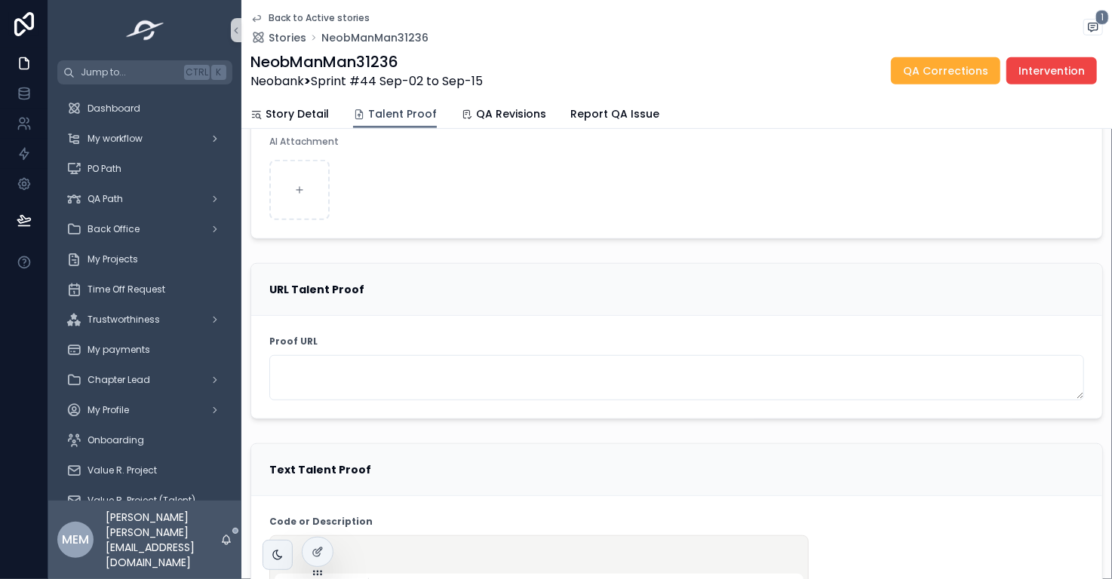
scroll to position [300, 0]
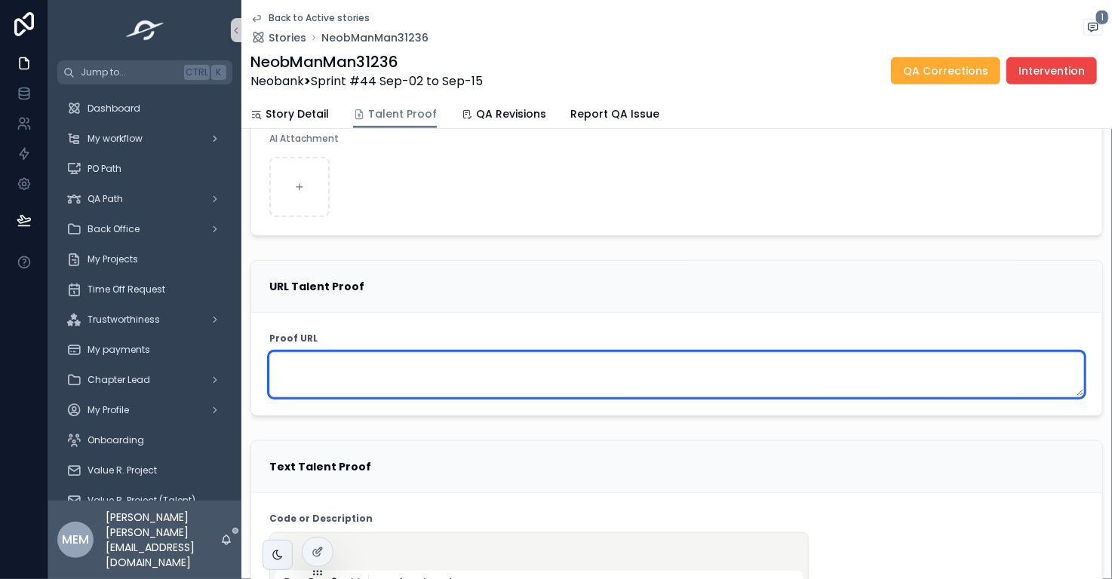
click at [407, 380] on textarea "scrollable content" at bounding box center [676, 374] width 815 height 45
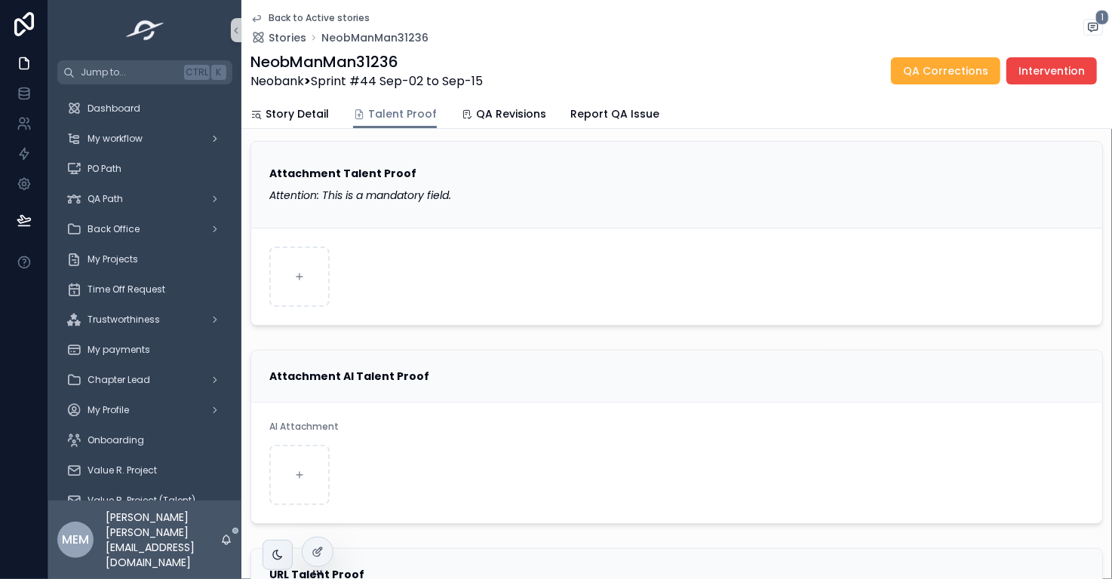
scroll to position [0, 0]
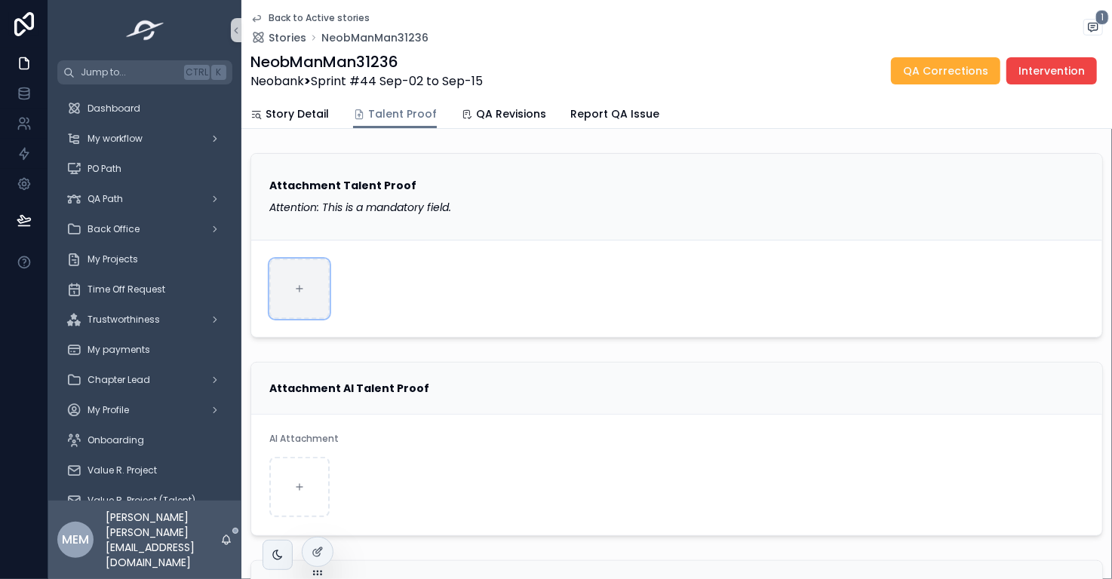
click at [308, 295] on div "scrollable content" at bounding box center [299, 289] width 60 height 60
type input "**********"
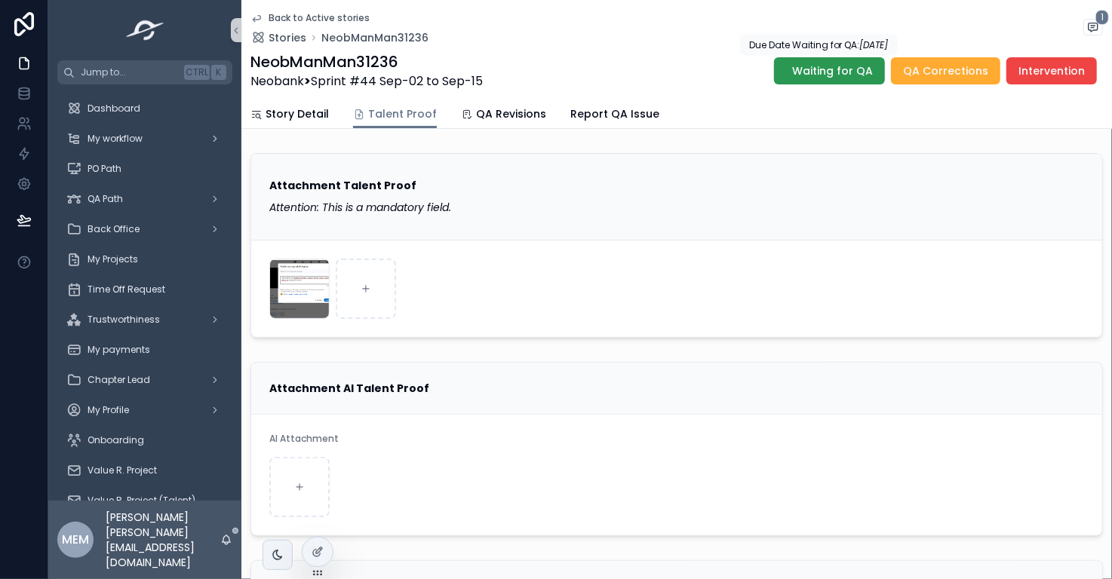
click at [814, 72] on span "Waiting for QA" at bounding box center [832, 70] width 81 height 15
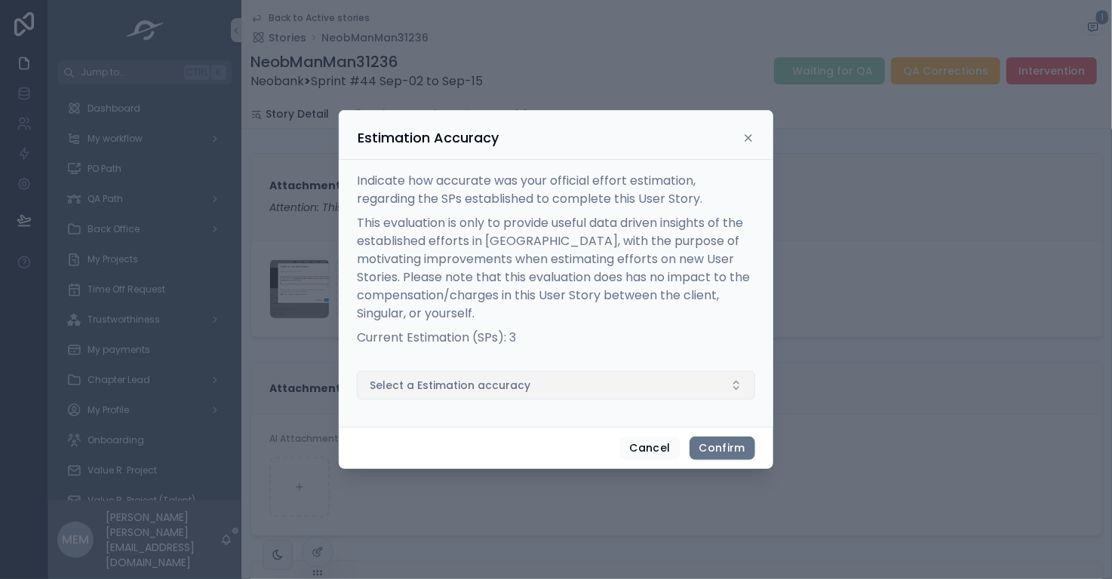
click at [565, 387] on button "Select a Estimation accuracy" at bounding box center [556, 385] width 398 height 29
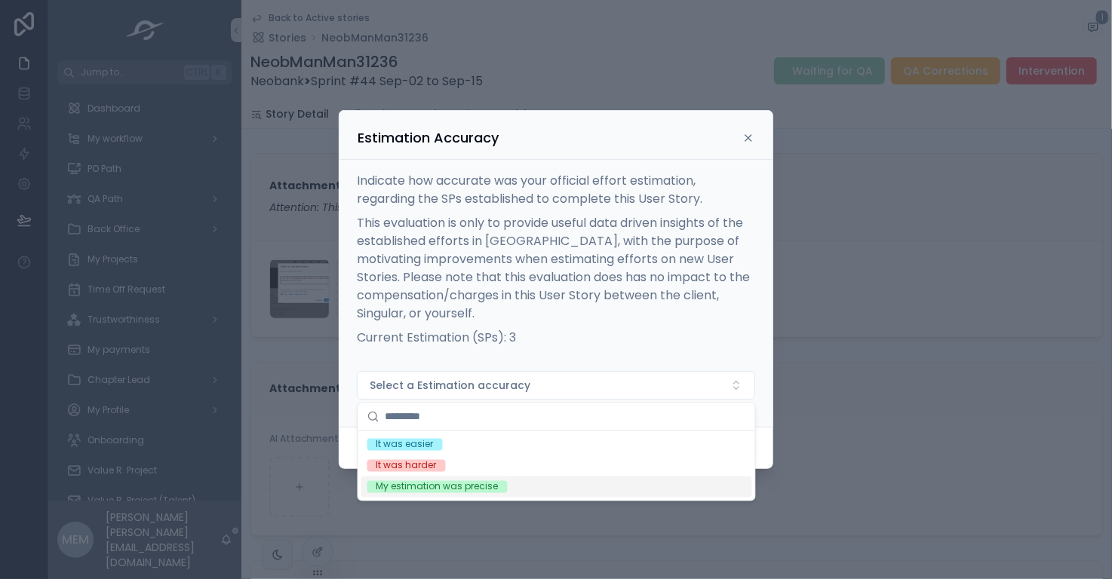
click at [558, 487] on div "My estimation was precise" at bounding box center [556, 487] width 391 height 21
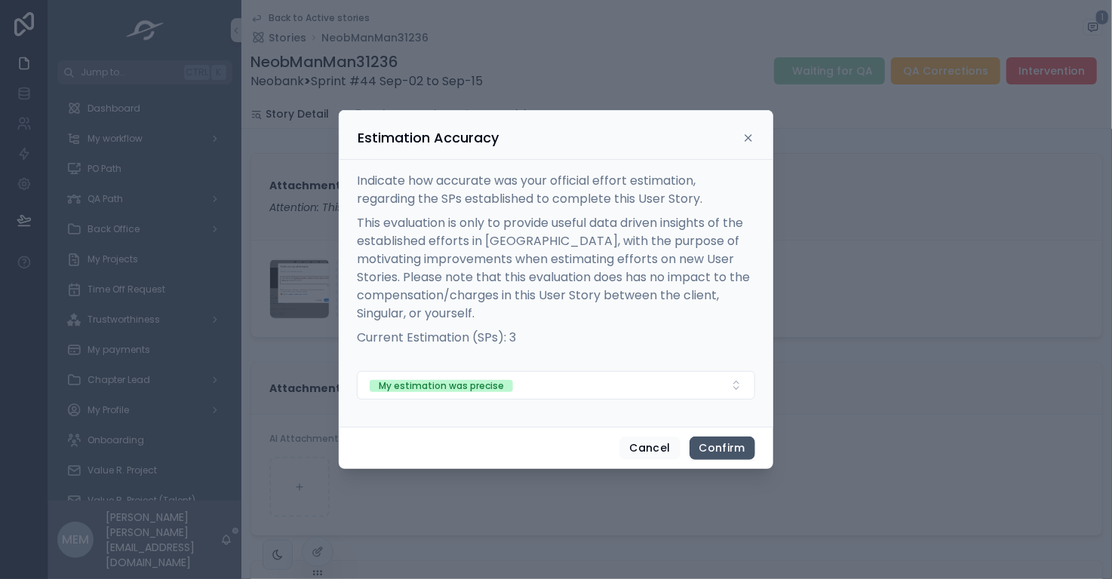
click at [728, 449] on button "Confirm" at bounding box center [723, 449] width 66 height 24
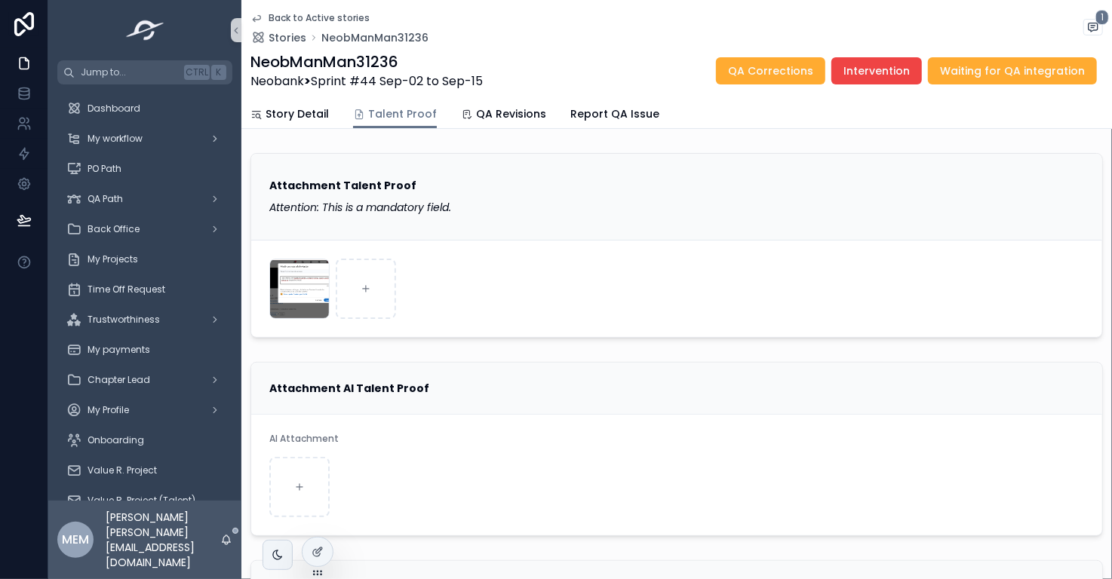
click at [305, 17] on span "Back to Active stories" at bounding box center [319, 18] width 101 height 12
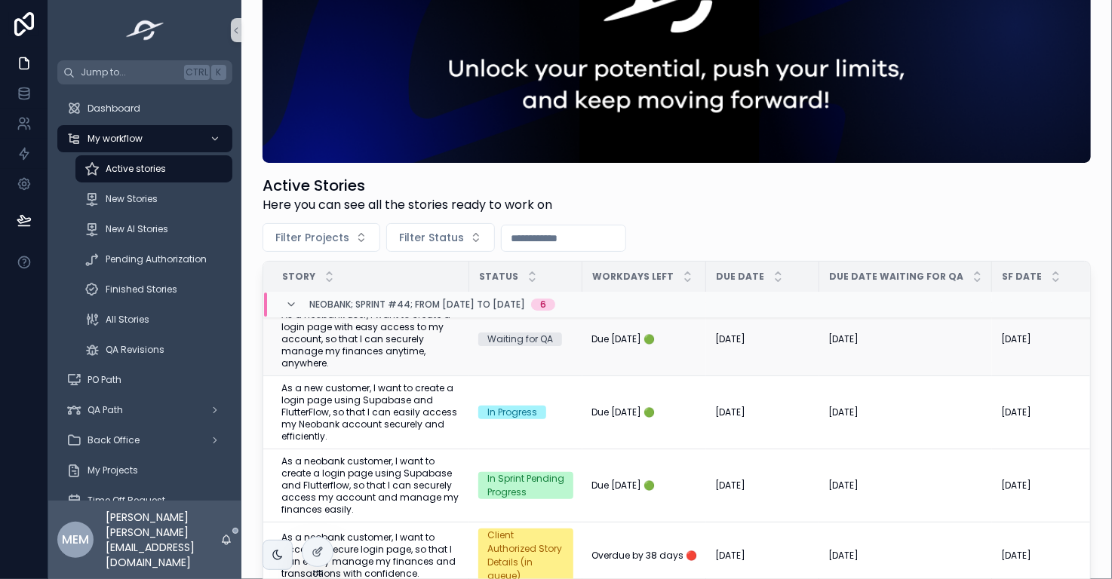
scroll to position [114, 0]
